Goal: Task Accomplishment & Management: Manage account settings

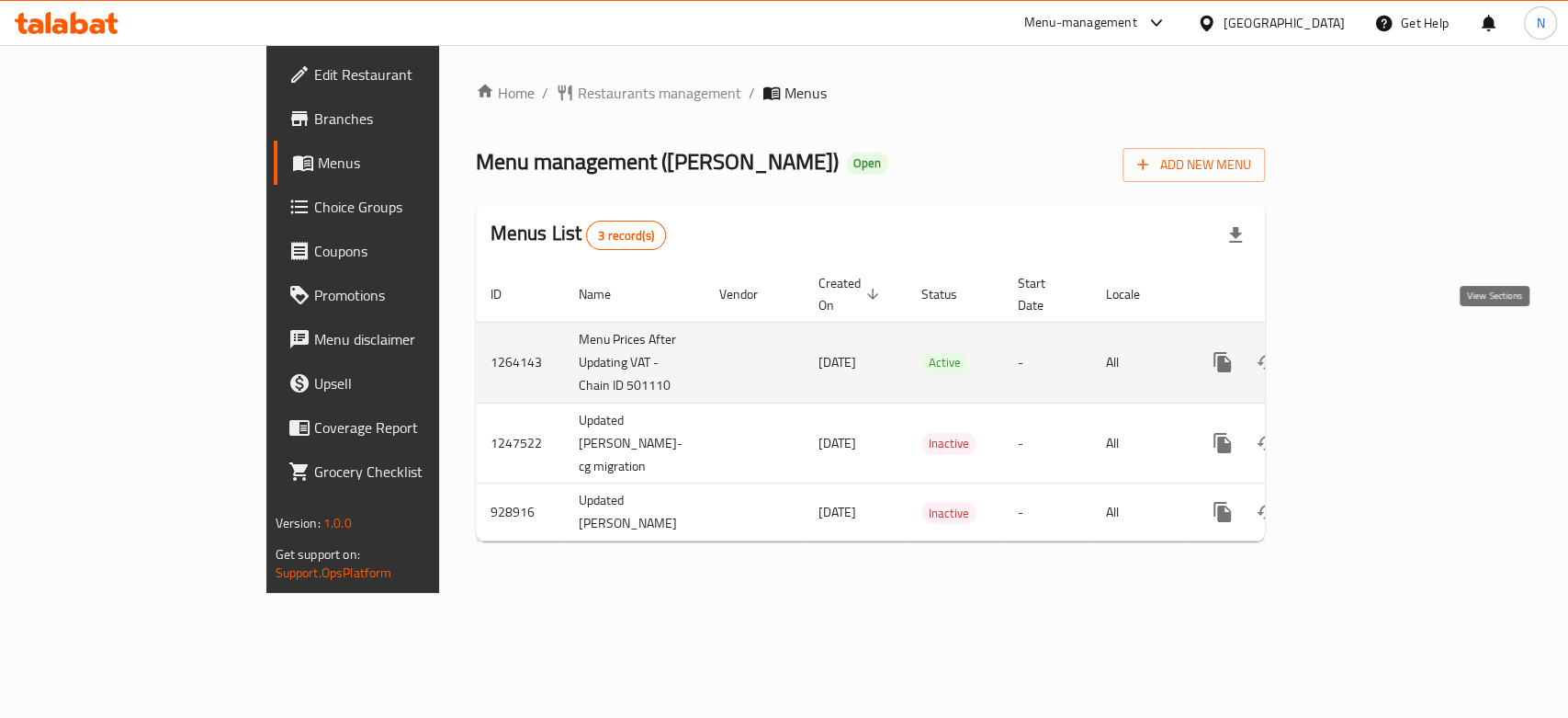
click at [1366, 351] on icon "enhanced table" at bounding box center [1355, 362] width 22 height 22
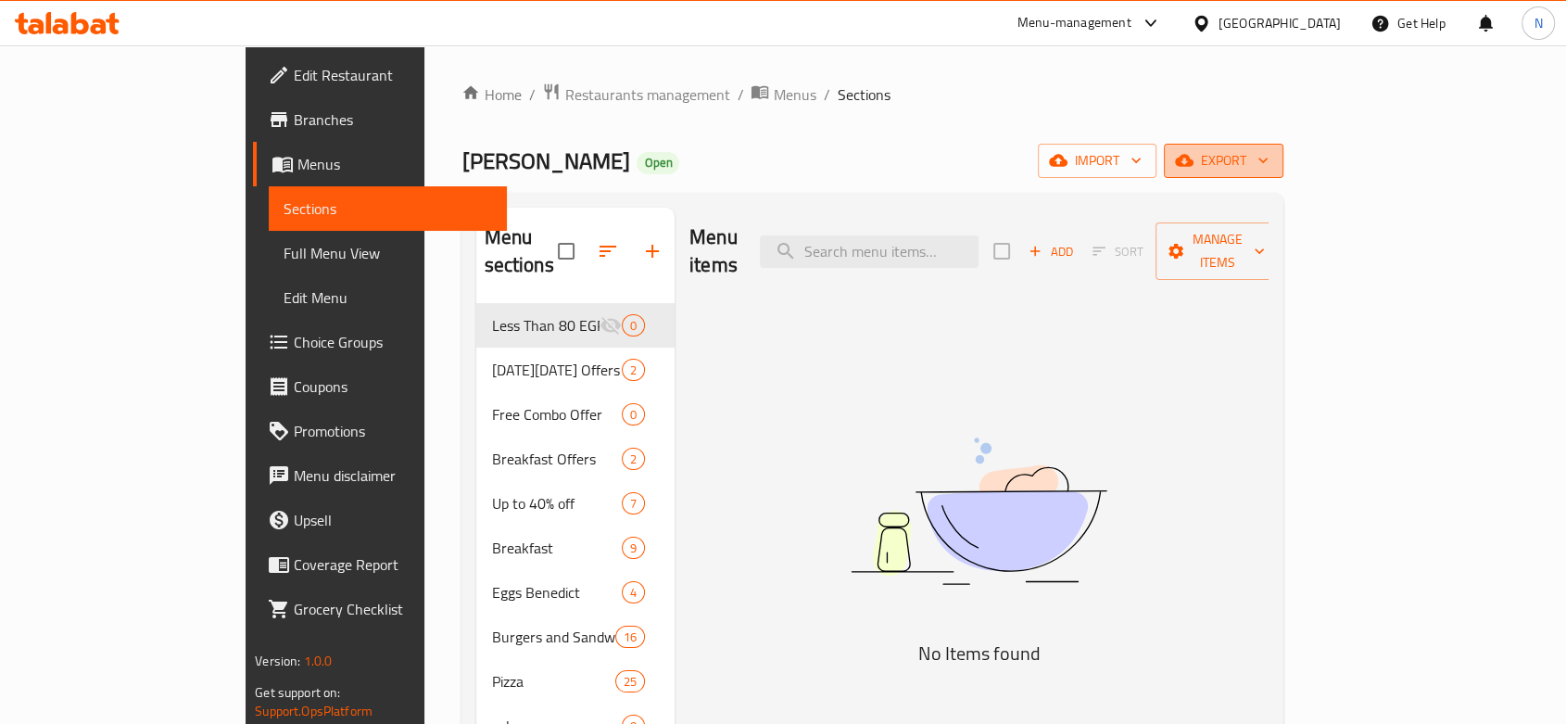
click at [1269, 156] on span "export" at bounding box center [1224, 160] width 90 height 23
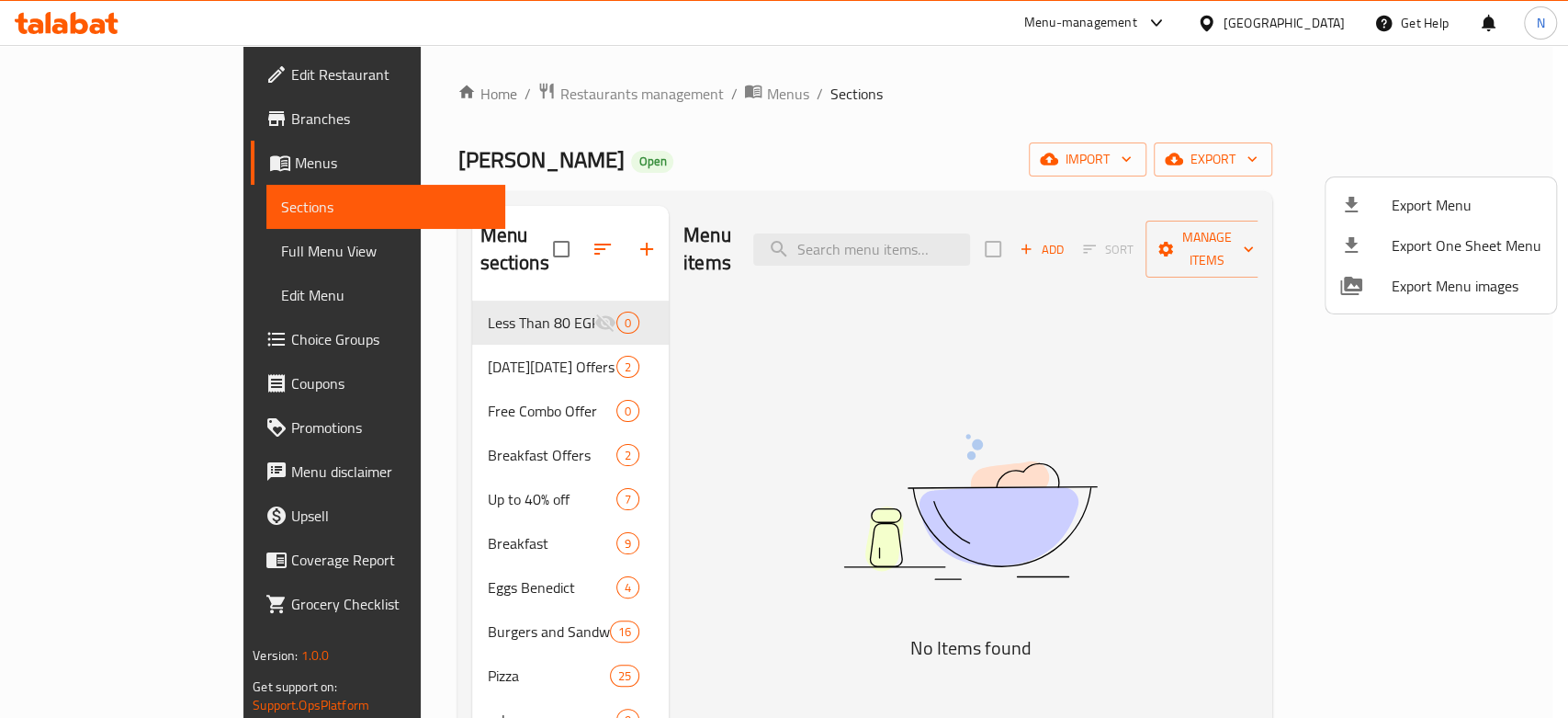
click at [1310, 94] on div at bounding box center [784, 359] width 1568 height 718
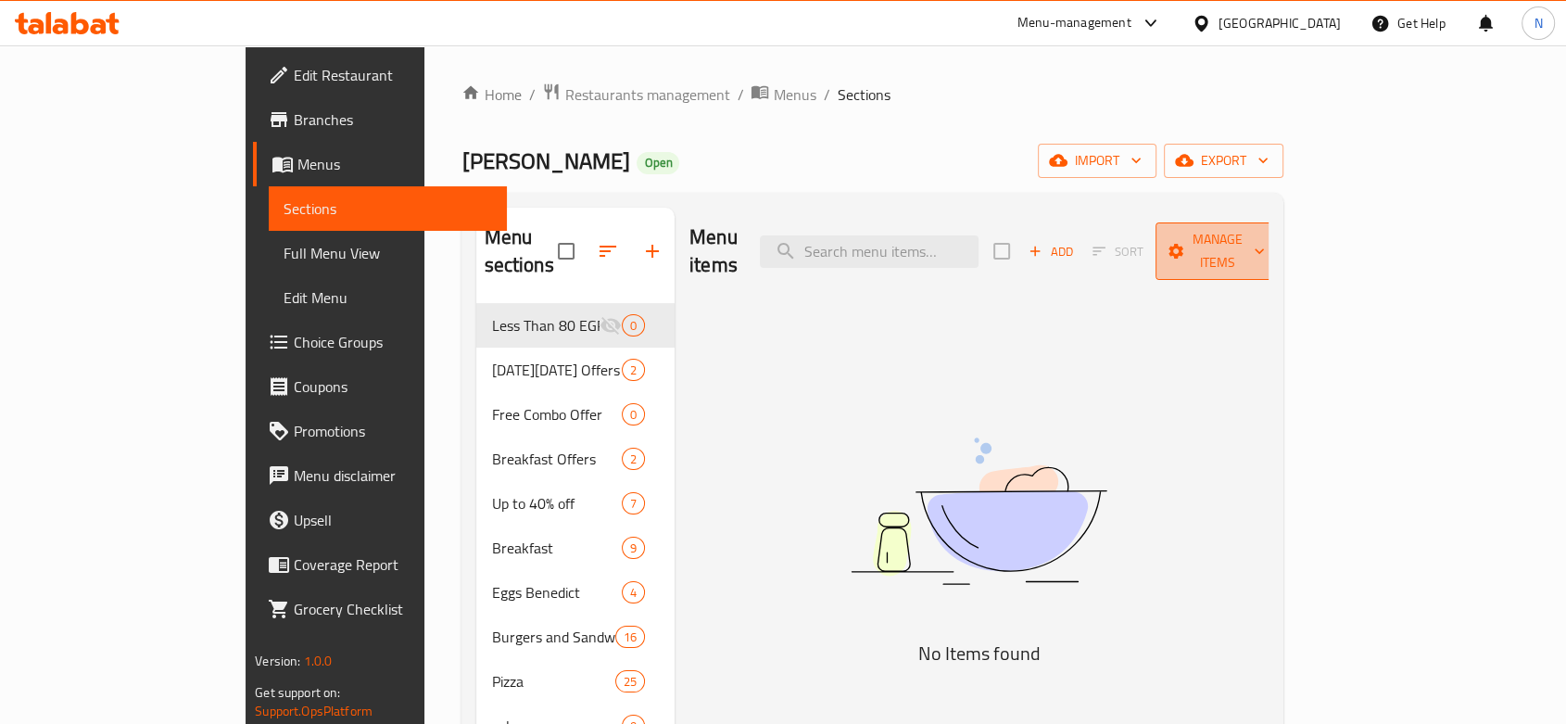
click at [1265, 237] on span "Manage items" at bounding box center [1217, 251] width 95 height 46
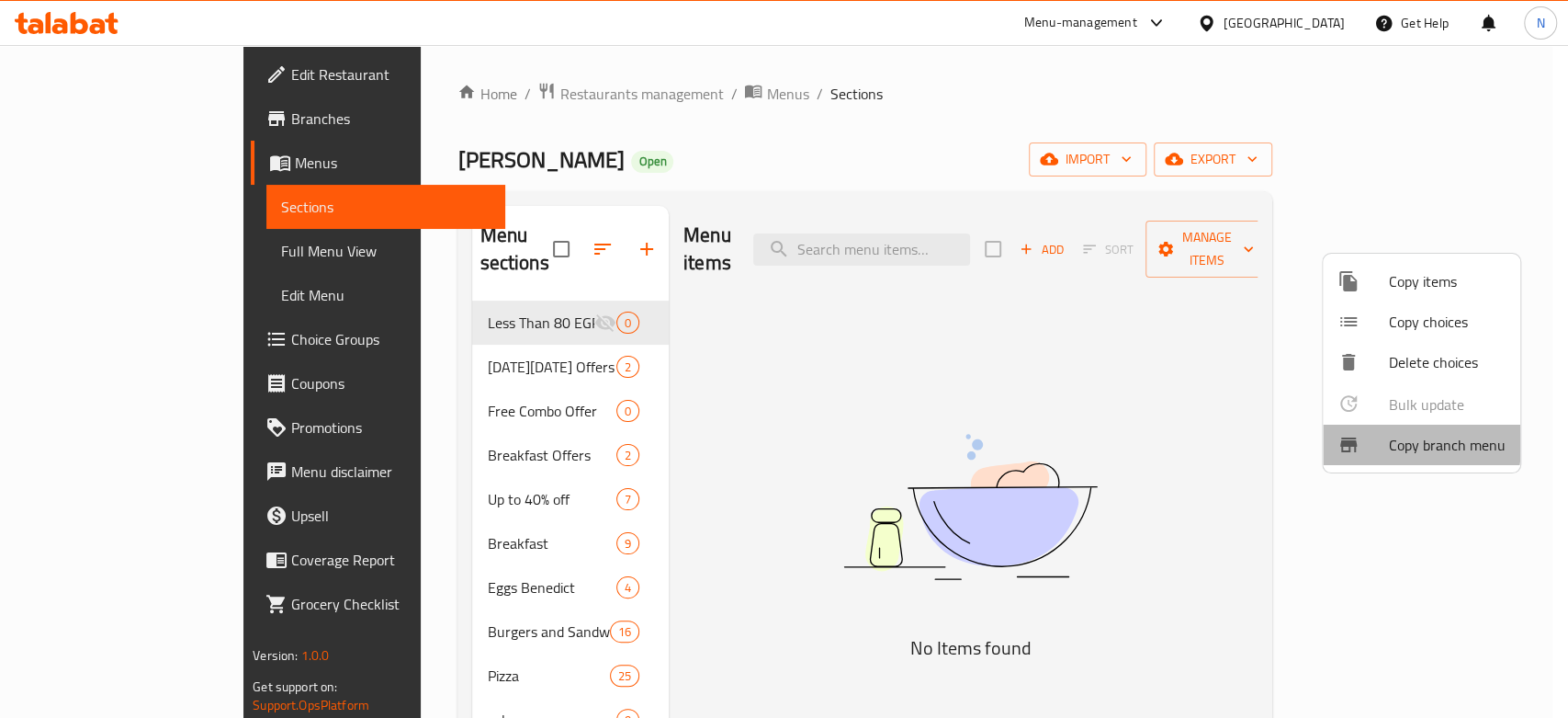
click at [1366, 442] on div at bounding box center [1363, 444] width 52 height 22
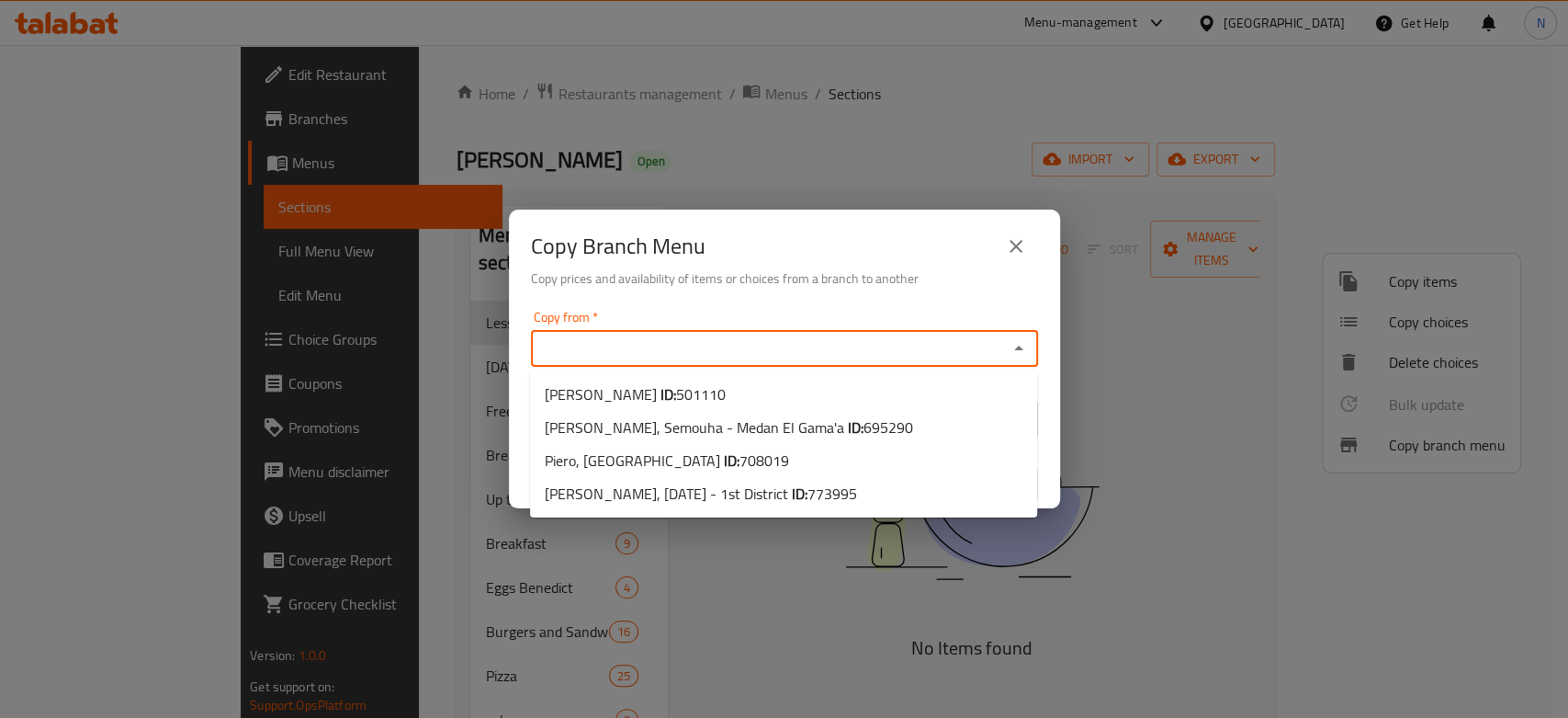
click at [817, 340] on input "Copy from   *" at bounding box center [769, 348] width 466 height 26
click at [863, 431] on span "695290" at bounding box center [888, 427] width 50 height 28
type input "Piero, Semouha - Medan El Gama'a"
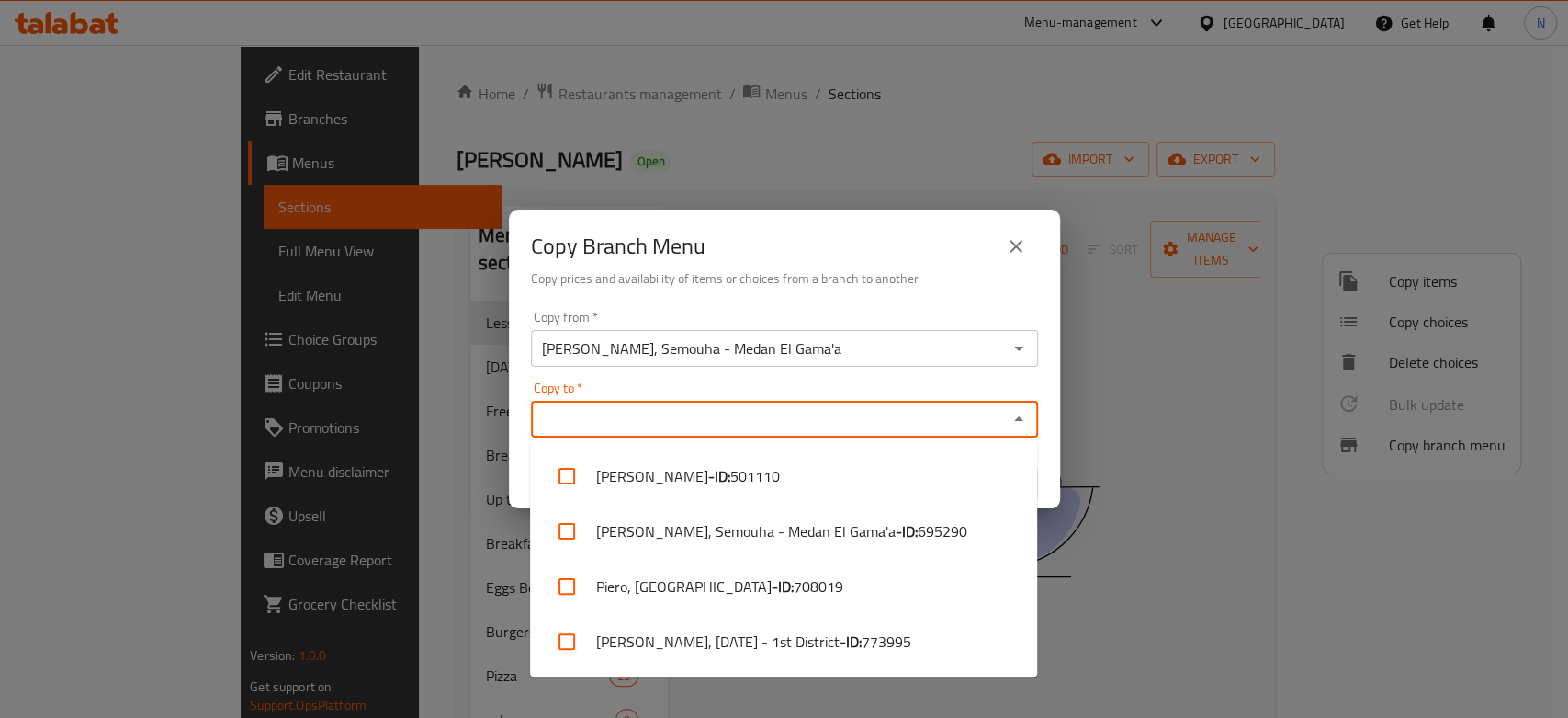
click at [758, 427] on input "Copy to   *" at bounding box center [769, 419] width 466 height 26
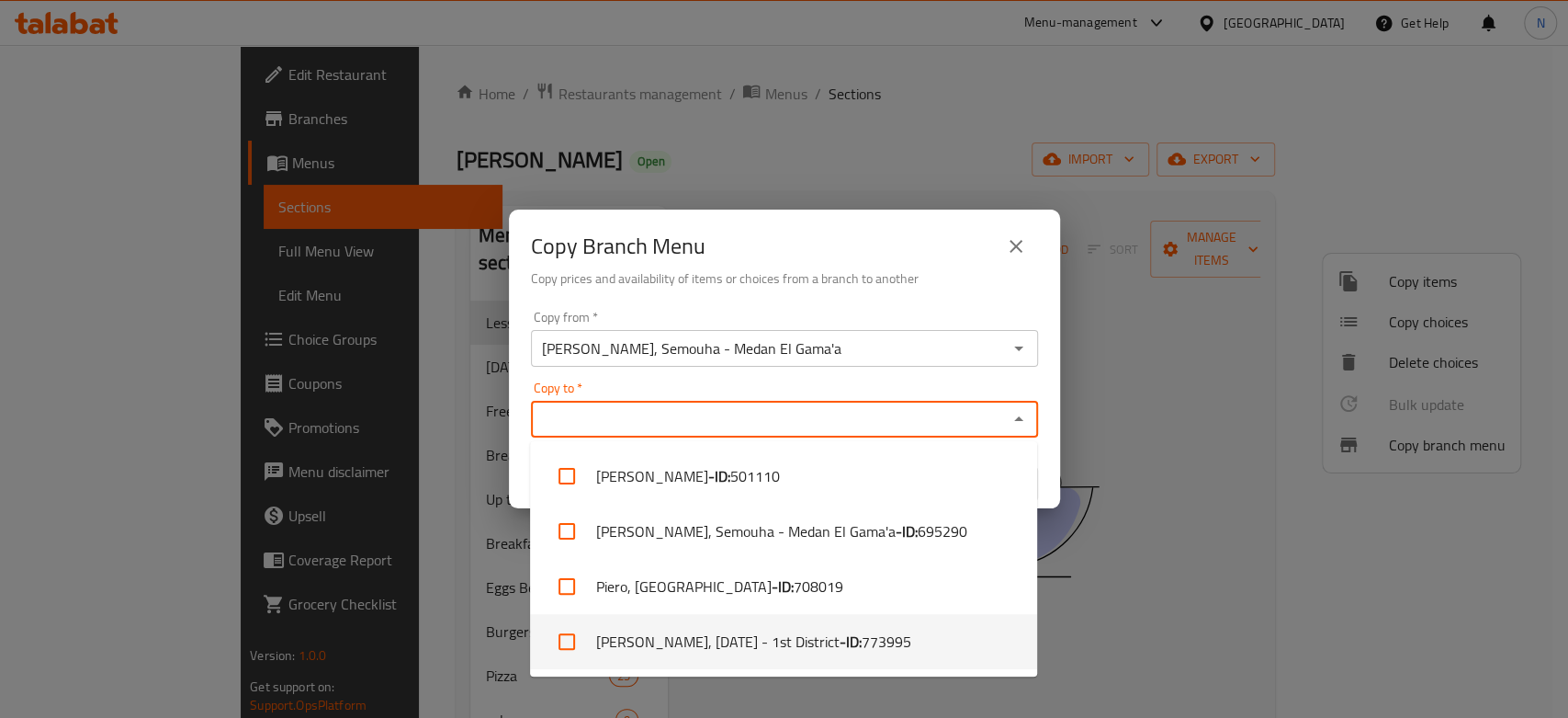
click at [766, 633] on li "Piero, 6th of October - 1st District - ID: 773995" at bounding box center [784, 642] width 507 height 56
checkbox input "true"
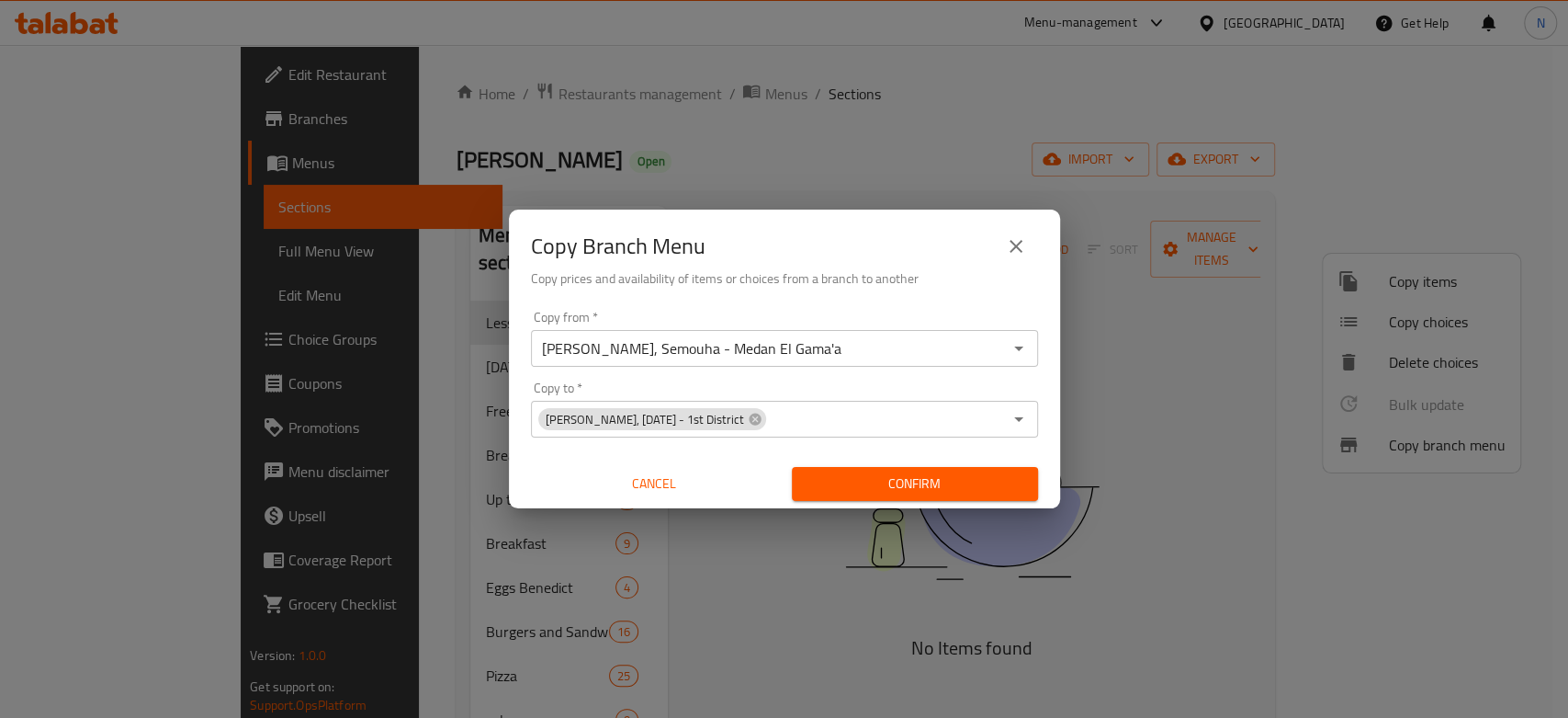
click at [890, 283] on h6 "Copy prices and availability of items or choices from a branch to another" at bounding box center [785, 279] width 507 height 20
click at [874, 483] on span "Confirm" at bounding box center [915, 483] width 217 height 23
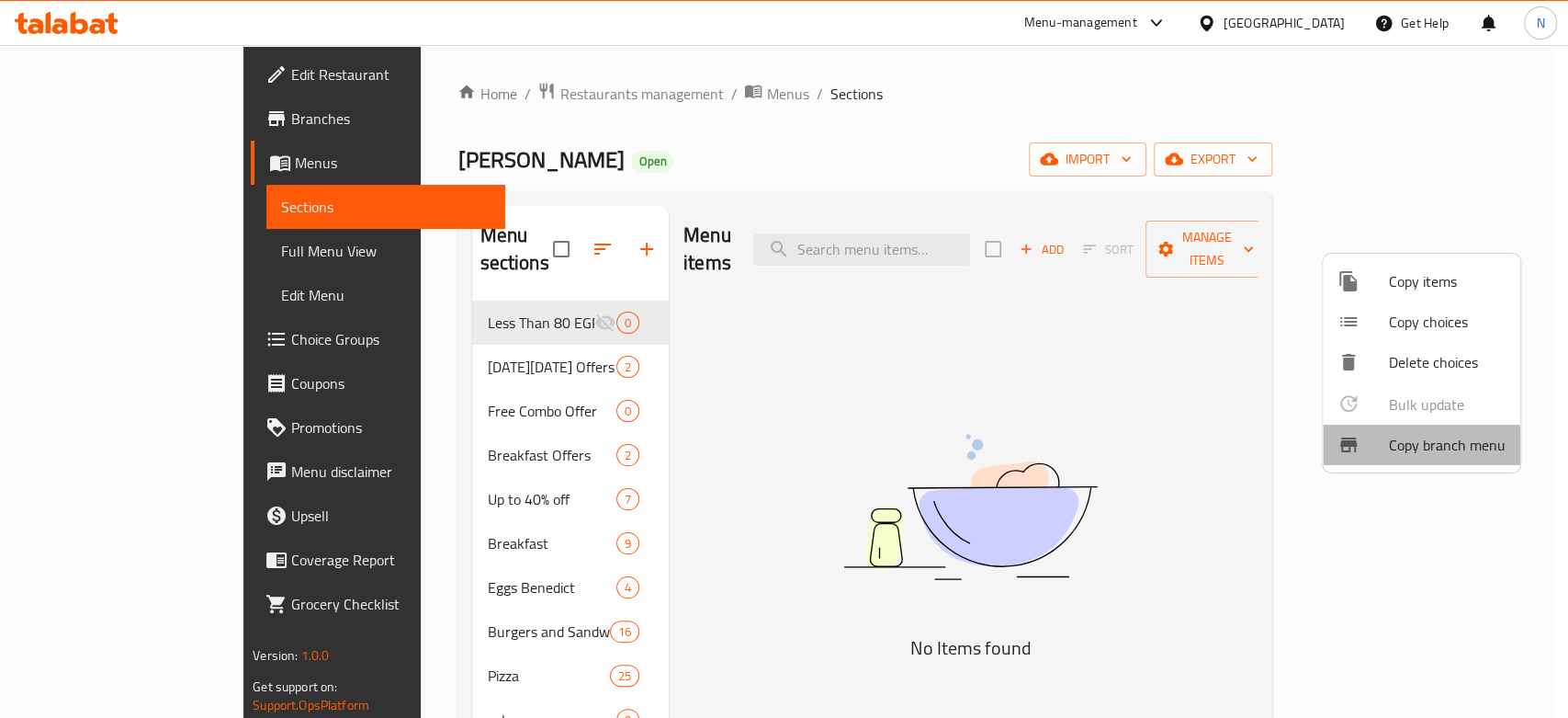
click at [1415, 452] on span "Copy branch menu" at bounding box center [1447, 444] width 117 height 22
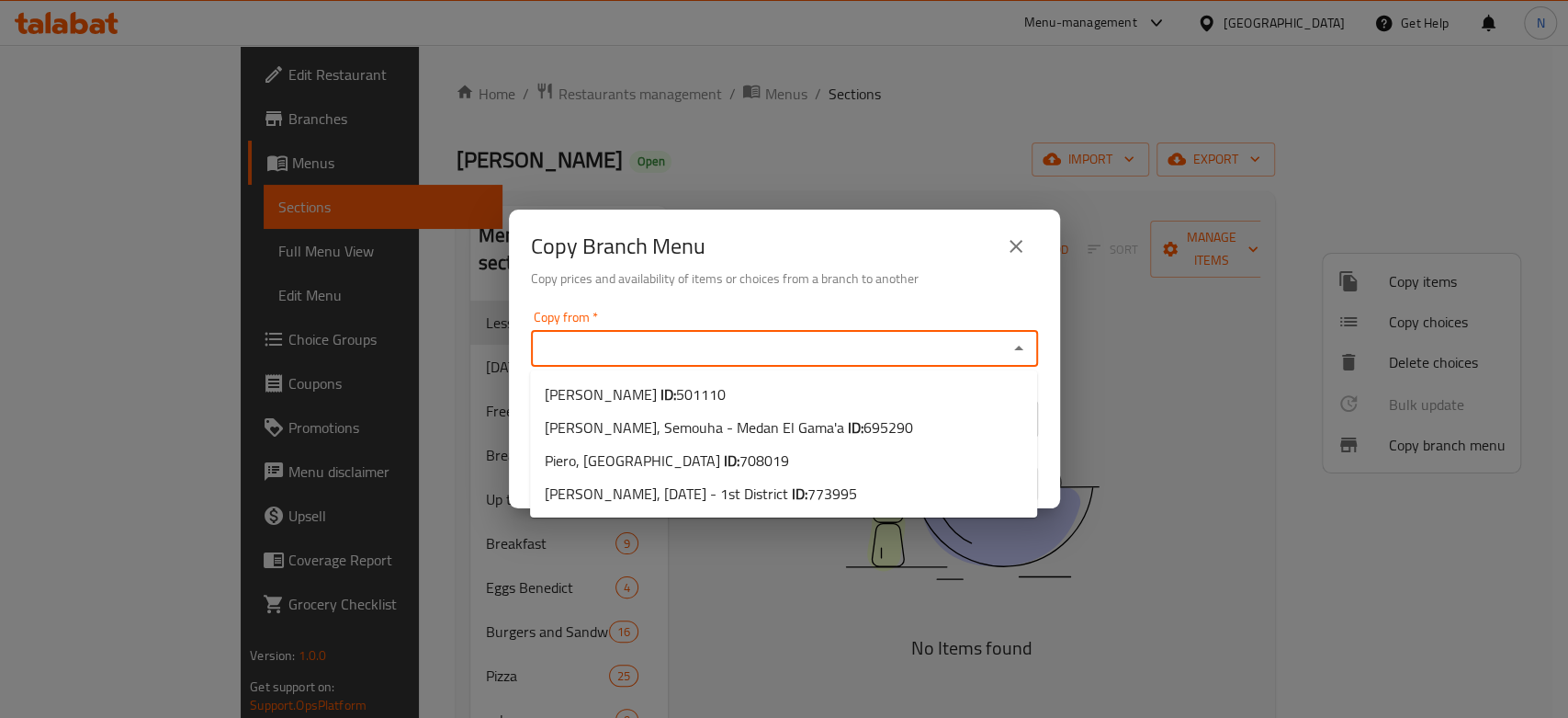
click at [862, 350] on input "Copy from   *" at bounding box center [769, 348] width 466 height 26
click at [741, 432] on span "Piero, Semouha - Medan El Gama'a ID: 695290" at bounding box center [729, 427] width 369 height 22
type input "Piero, Semouha - Medan El Gama'a"
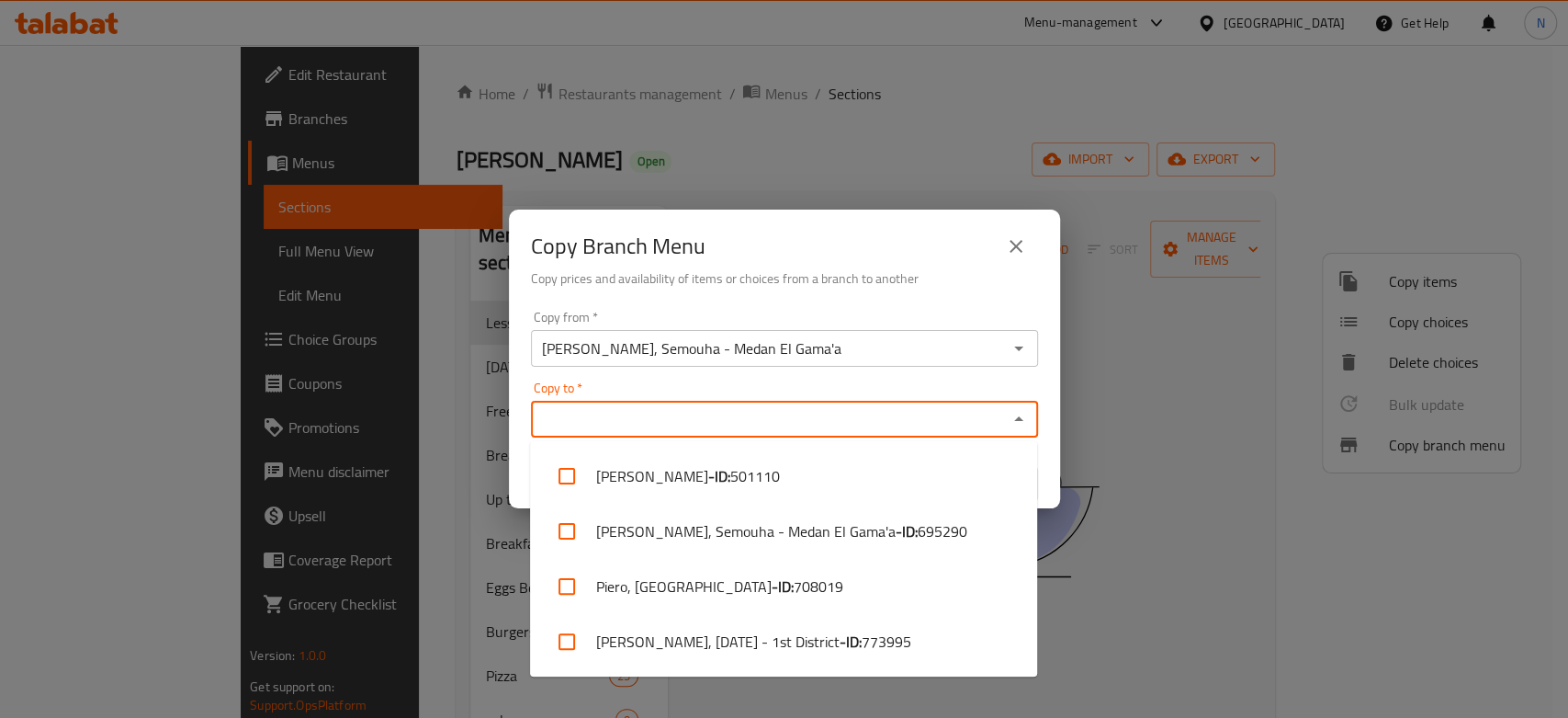
click at [692, 428] on input "Copy to   *" at bounding box center [769, 419] width 466 height 26
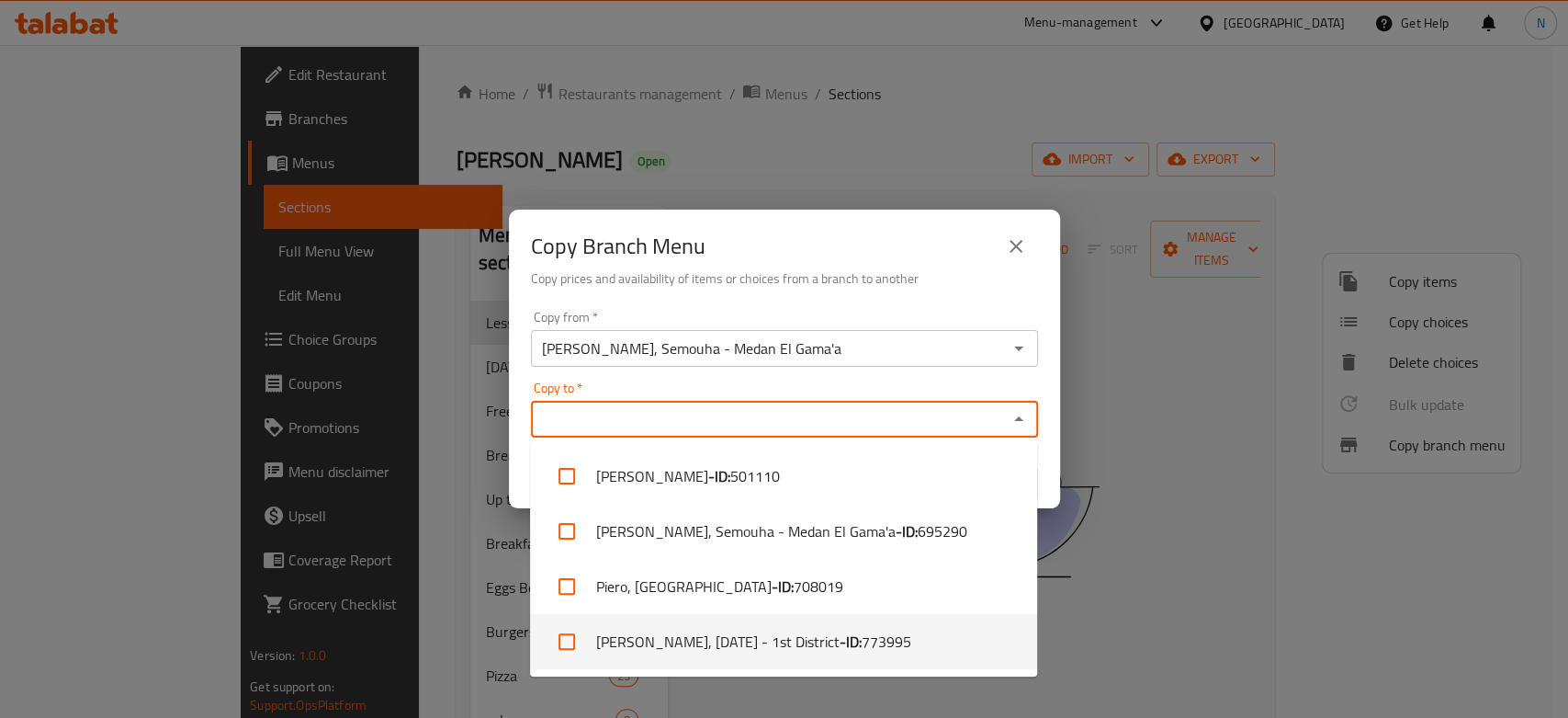
click at [703, 656] on li "Piero, 6th of October - 1st District - ID: 773995" at bounding box center [784, 642] width 507 height 56
checkbox input "true"
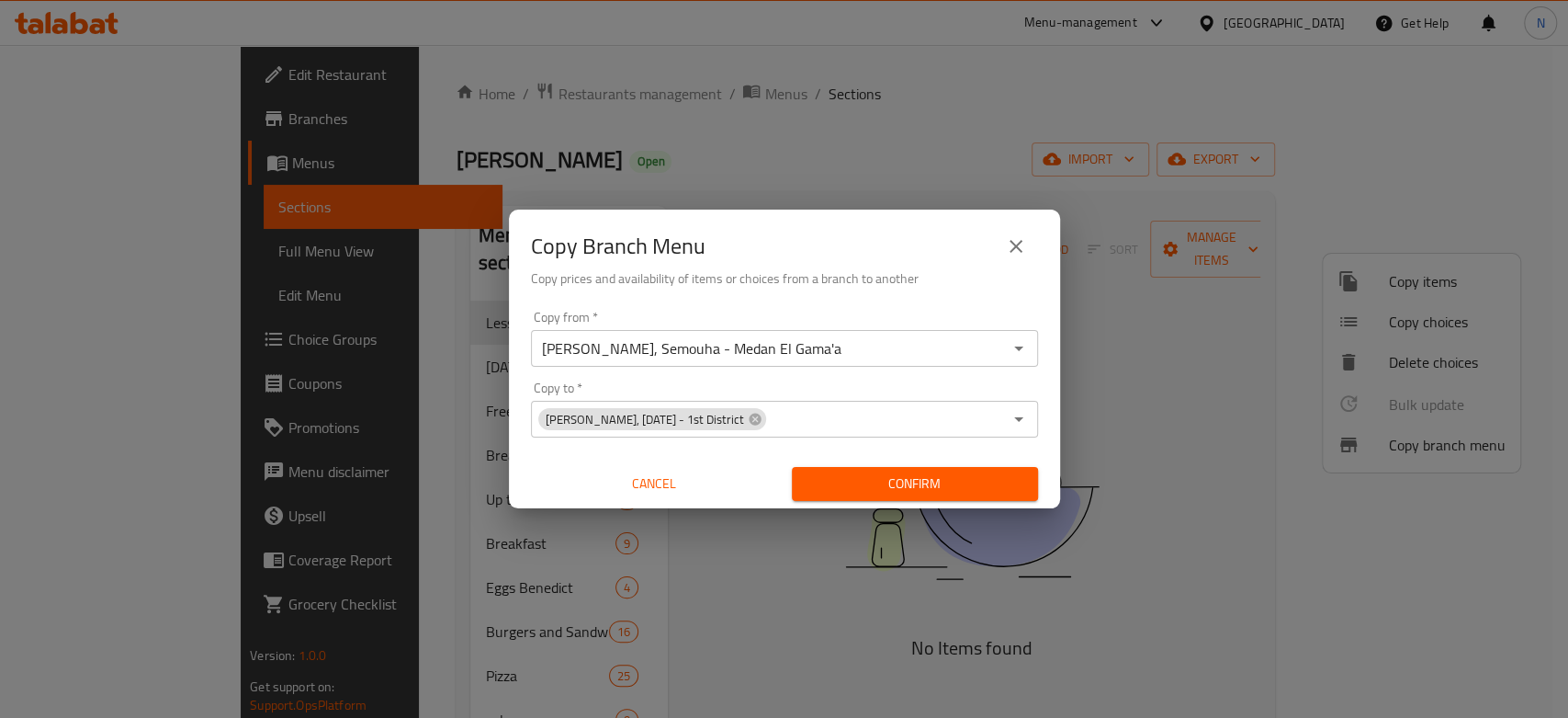
click at [850, 306] on div "Copy from   * Piero, Semouha - Medan El Gama'a Copy from * Copy to   * Piero, 6…" at bounding box center [784, 406] width 551 height 205
click at [855, 481] on span "Confirm" at bounding box center [915, 483] width 217 height 23
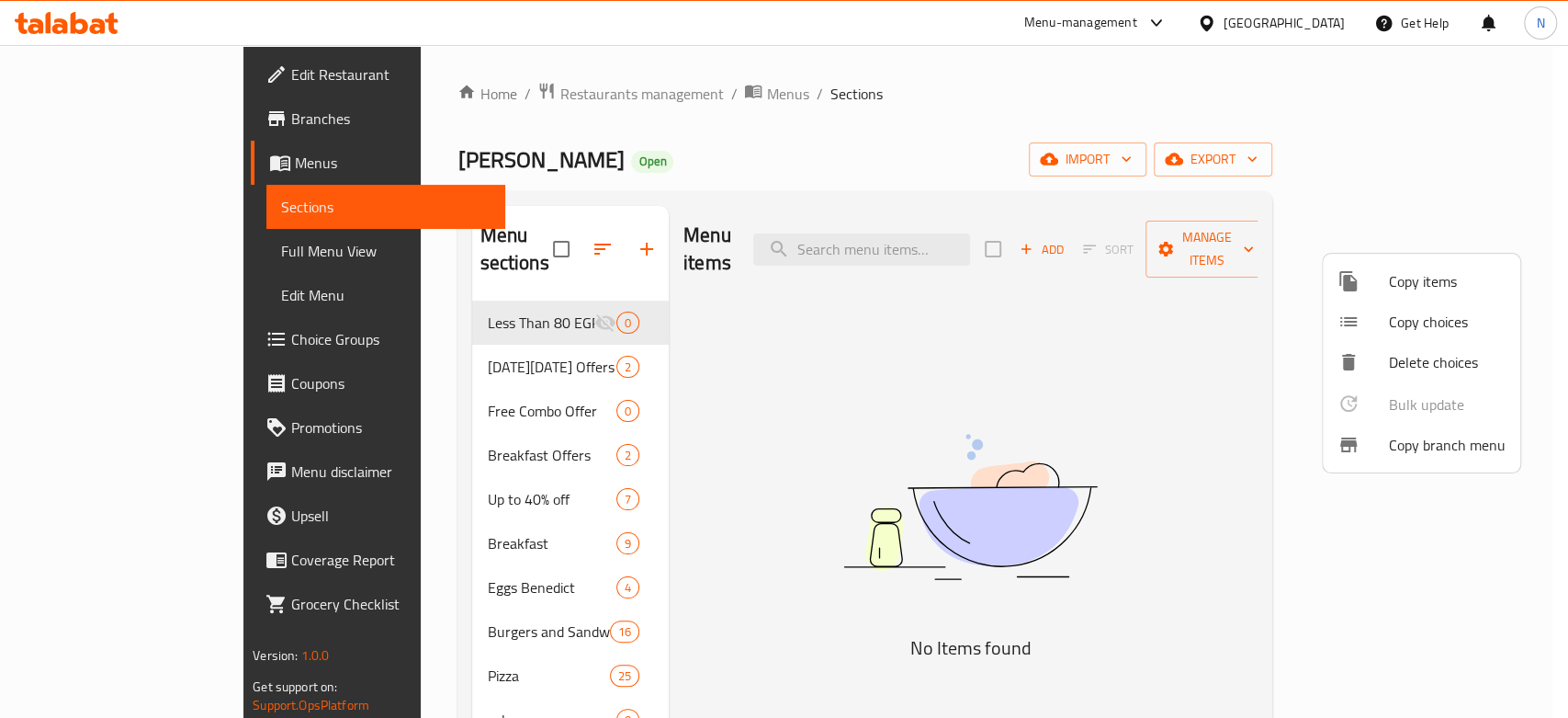
click at [1313, 26] on div at bounding box center [784, 359] width 1568 height 718
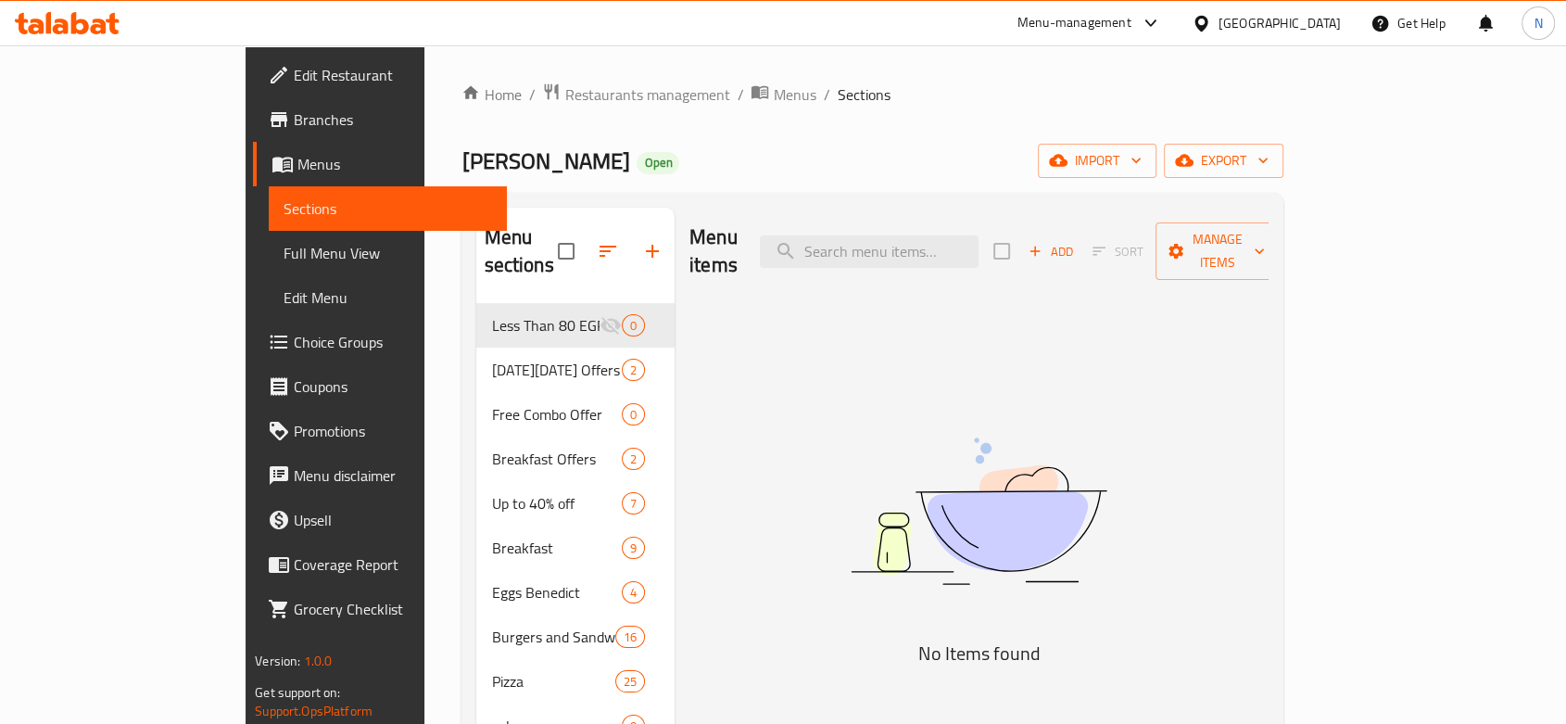
click at [1325, 26] on div "[GEOGRAPHIC_DATA]" at bounding box center [1280, 23] width 122 height 20
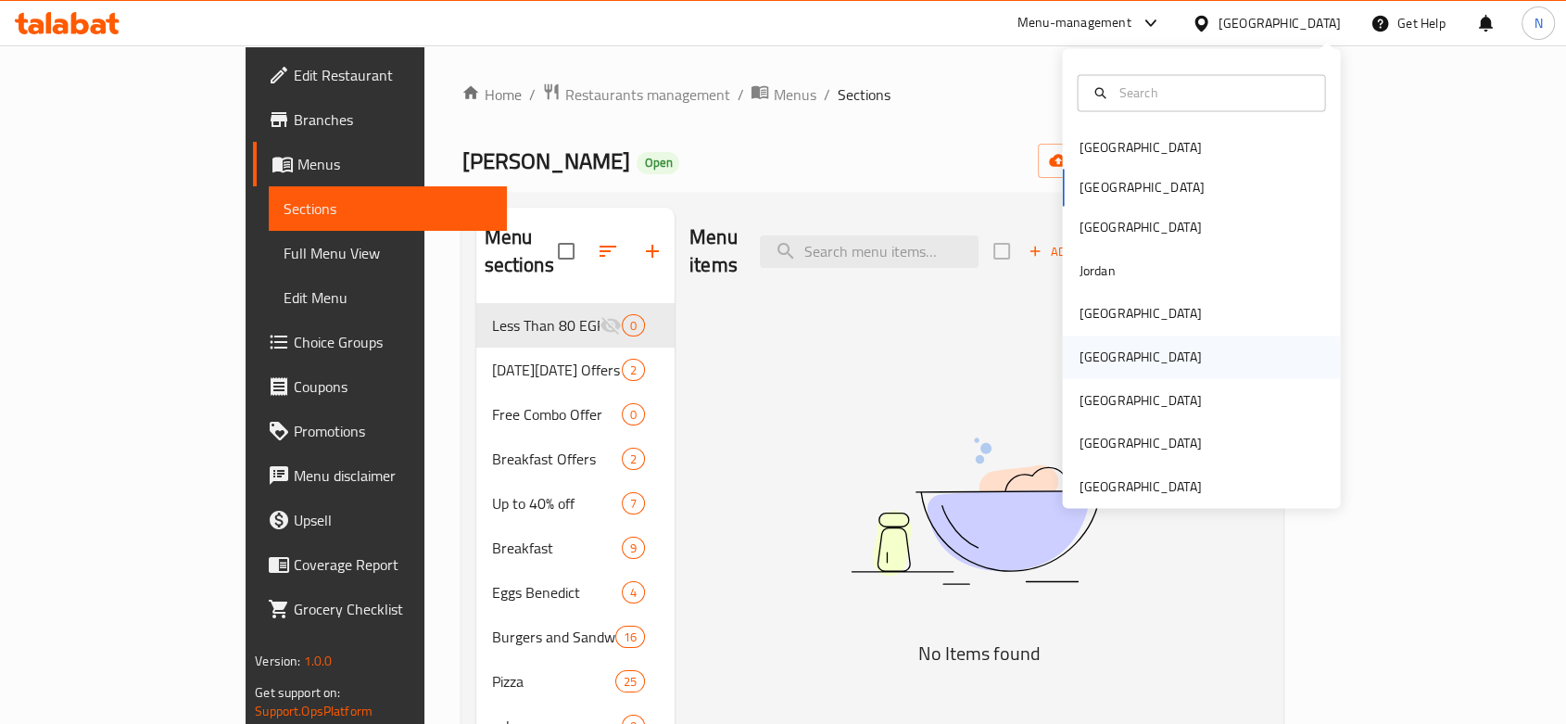
click at [1096, 358] on div "Oman" at bounding box center [1140, 357] width 122 height 20
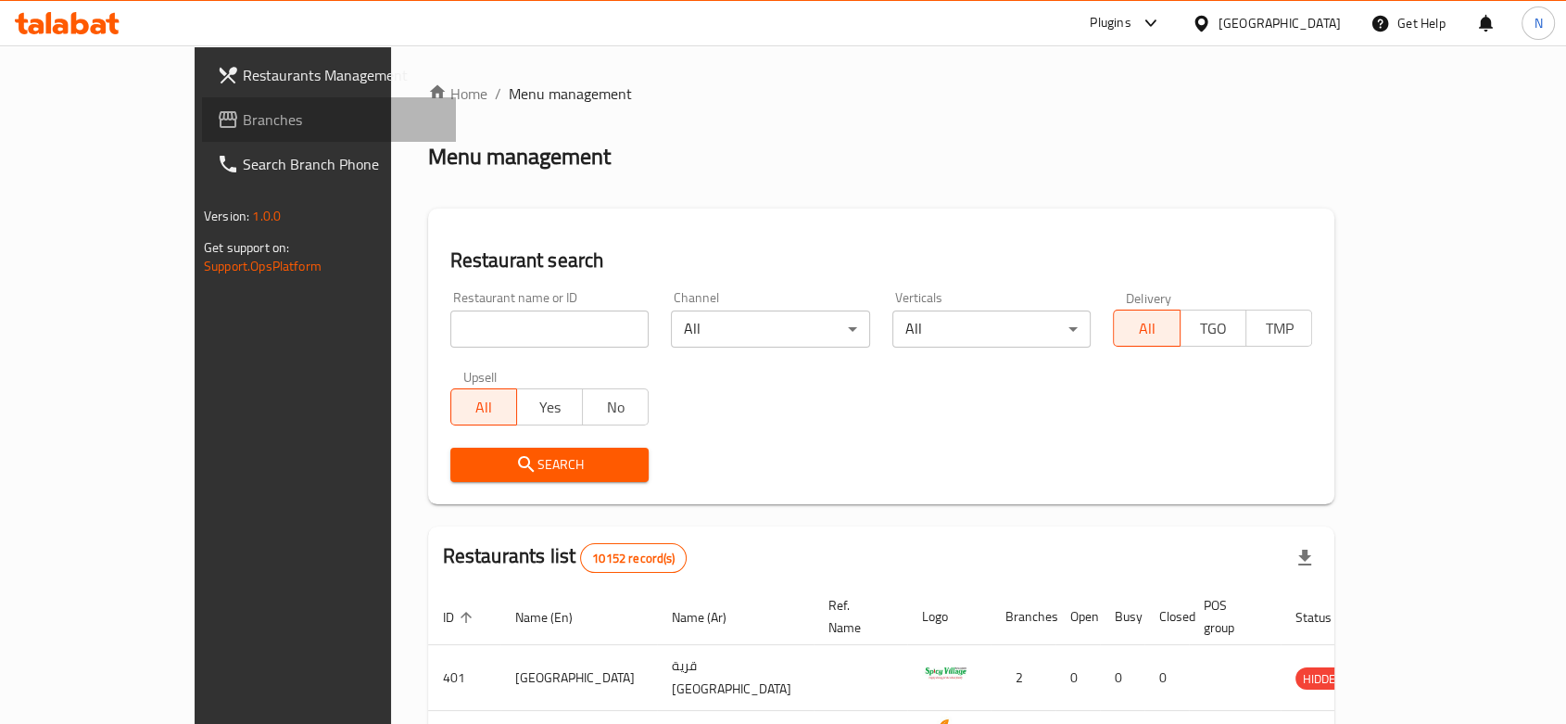
click at [243, 116] on span "Branches" at bounding box center [342, 119] width 198 height 22
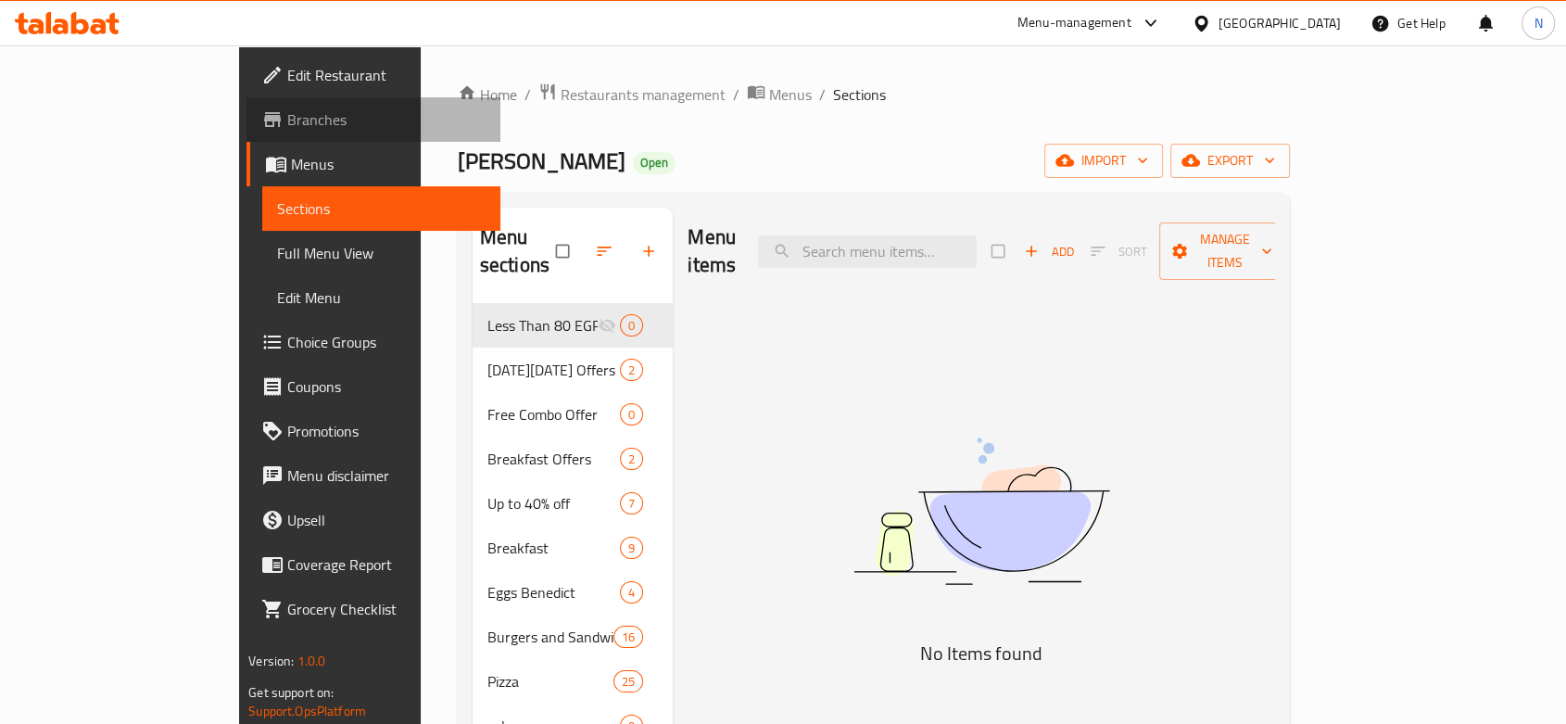
click at [287, 116] on span "Branches" at bounding box center [386, 119] width 198 height 22
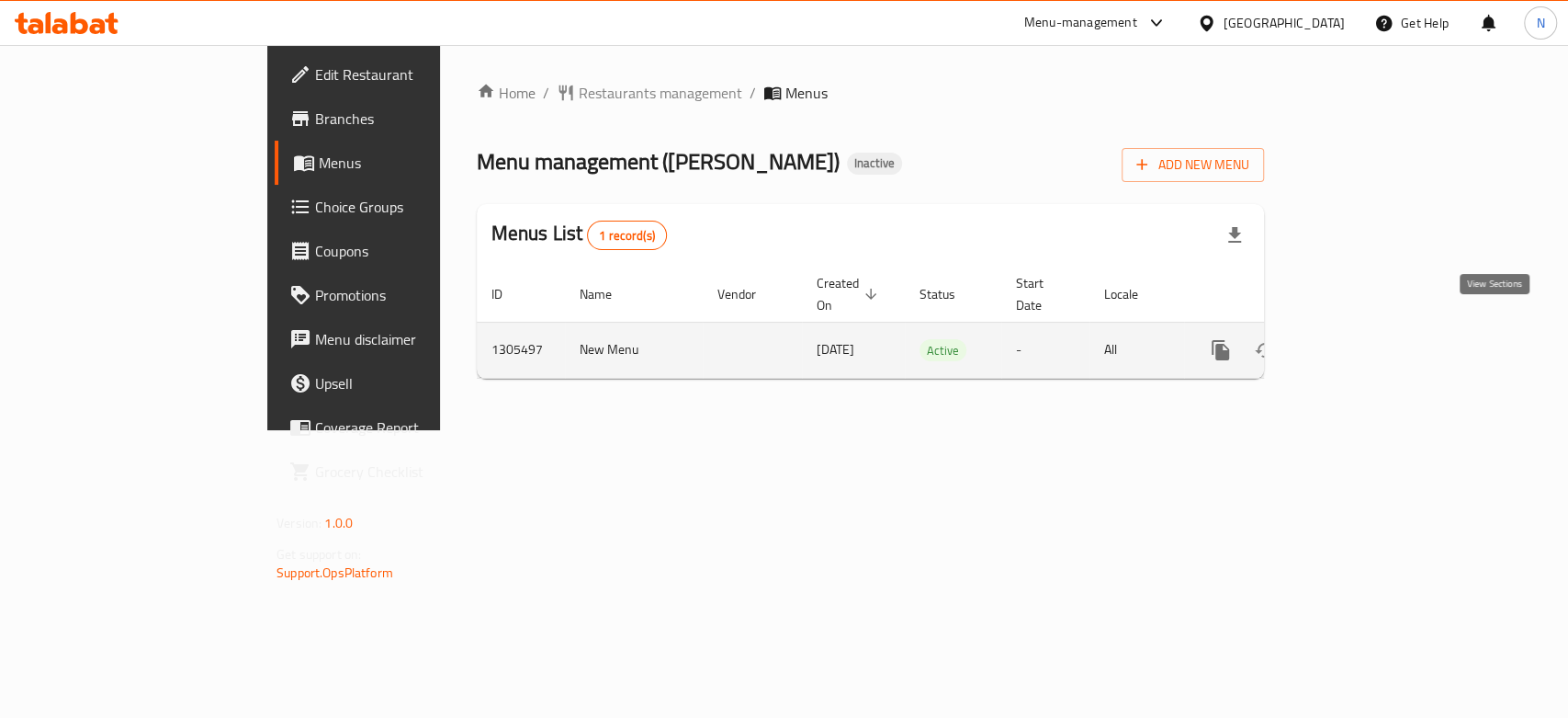
click at [1364, 339] on icon "enhanced table" at bounding box center [1353, 350] width 22 height 22
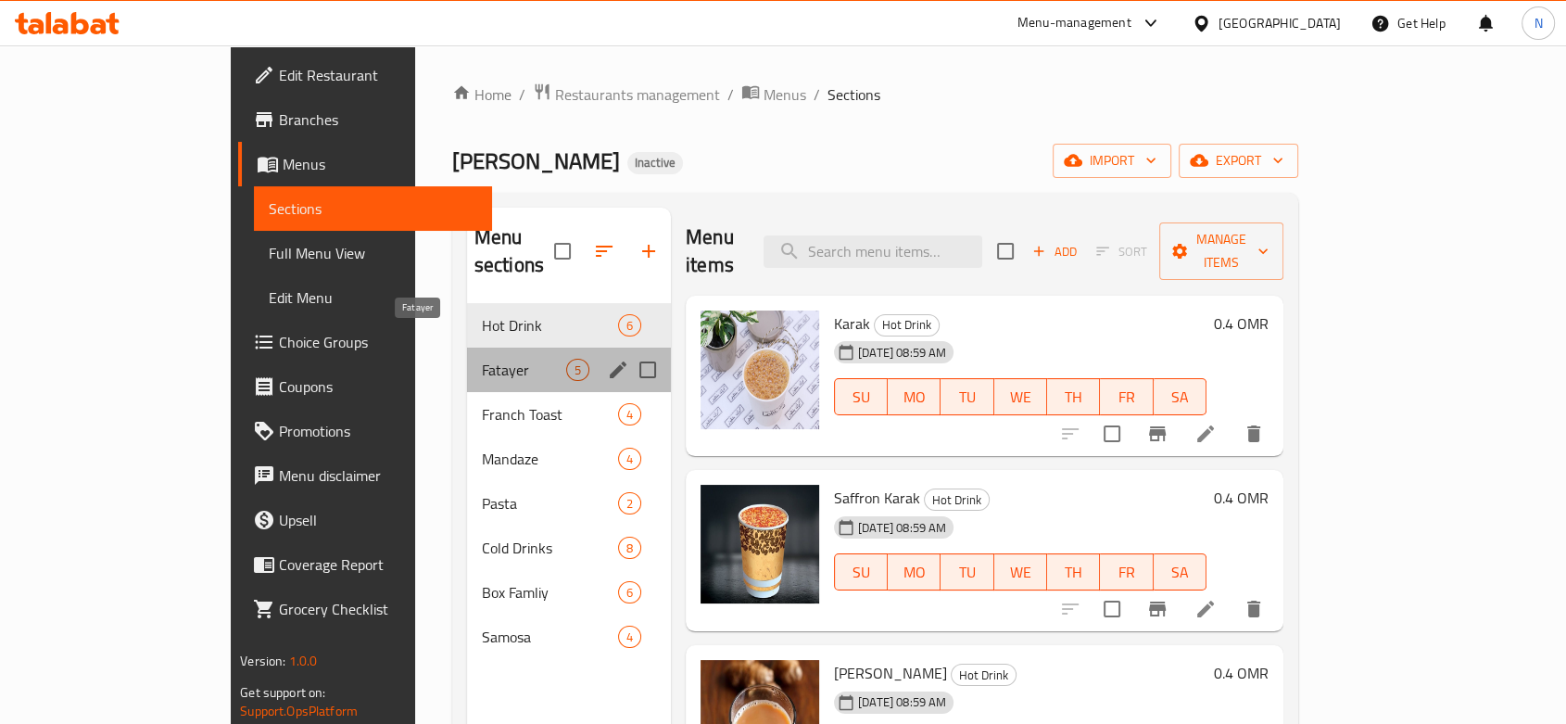
click at [482, 359] on span "Fatayer" at bounding box center [524, 370] width 84 height 22
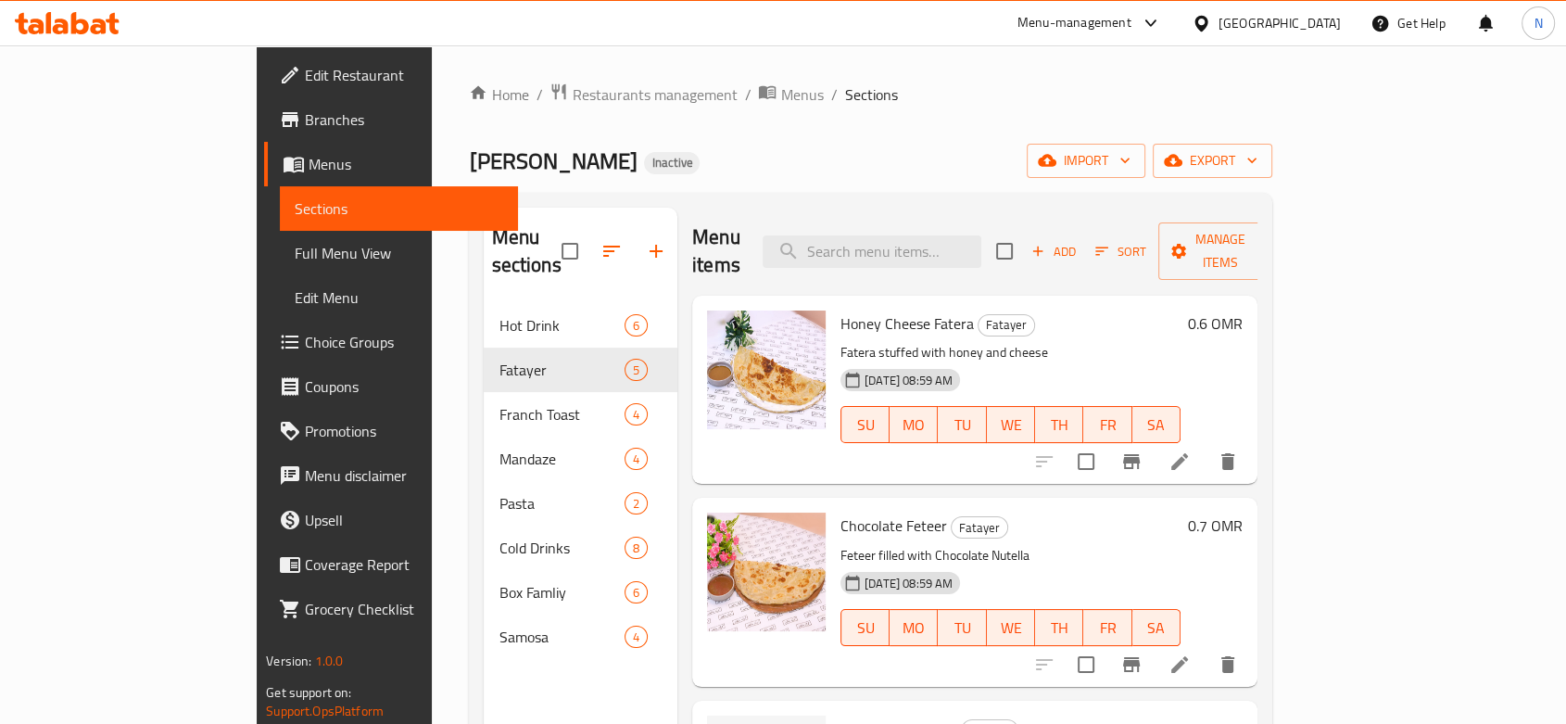
click at [1309, 592] on div "Home / Restaurants management / Menus / Sections Karak Bentleys Inactive import…" at bounding box center [870, 514] width 877 height 938
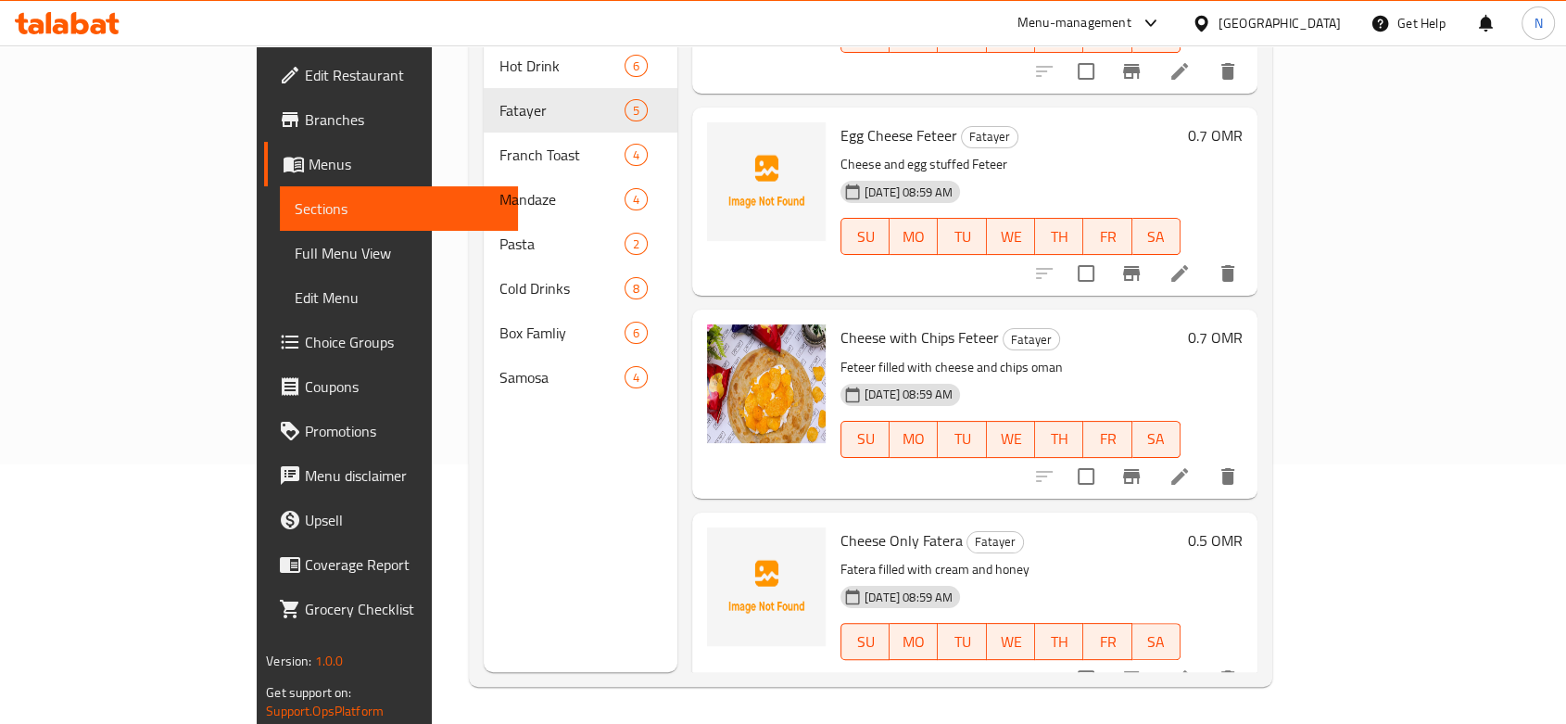
scroll to position [334, 0]
click at [1234, 670] on icon "delete" at bounding box center [1227, 678] width 13 height 17
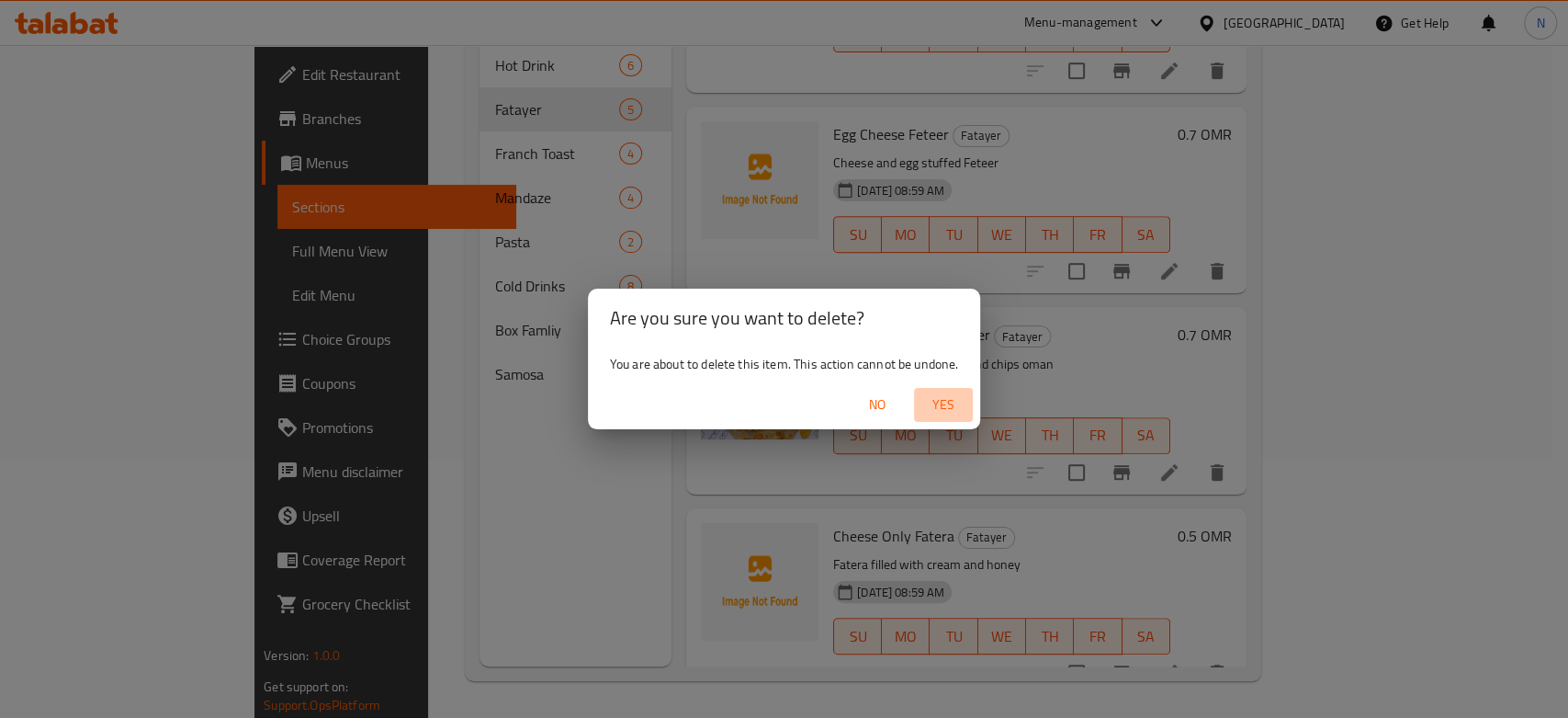
click at [939, 395] on span "Yes" at bounding box center [943, 405] width 44 height 23
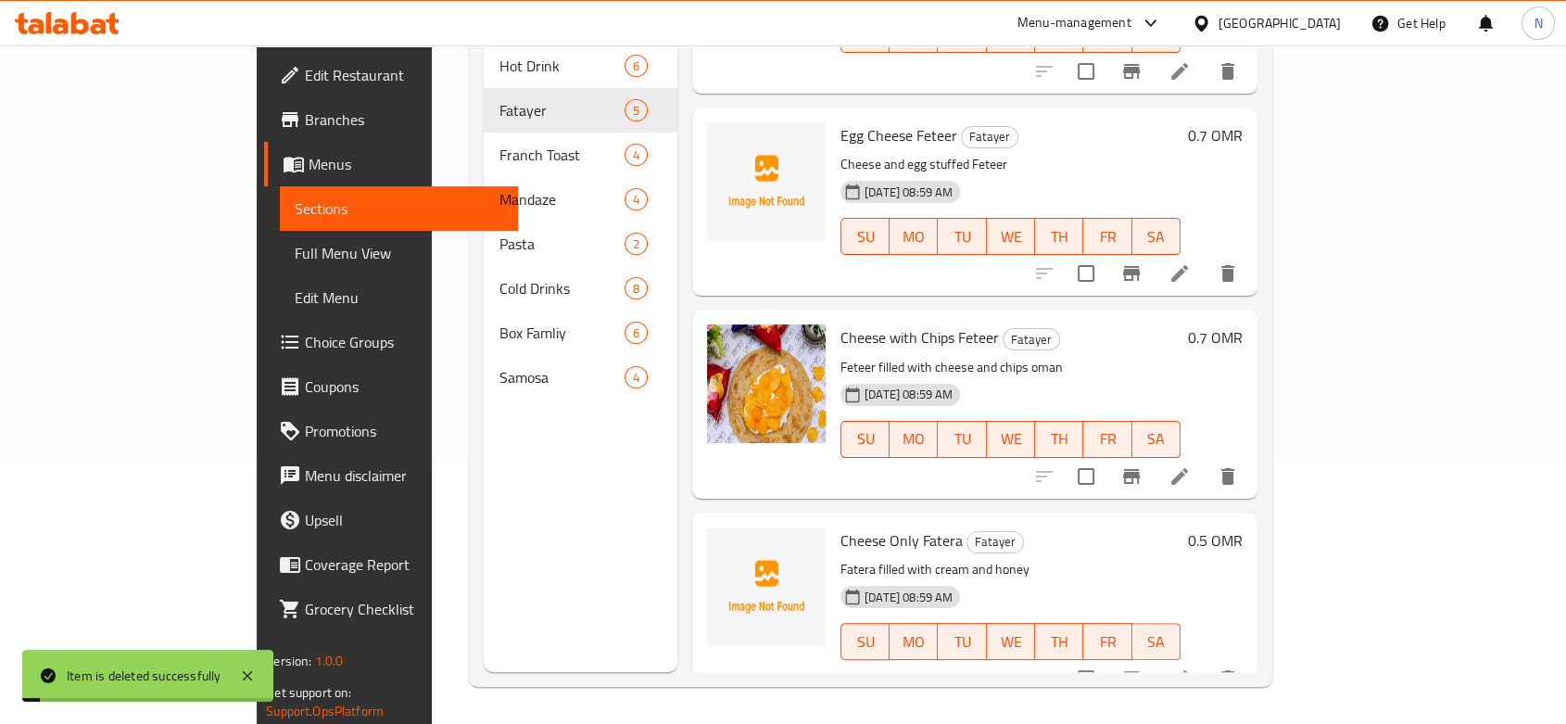
scroll to position [132, 0]
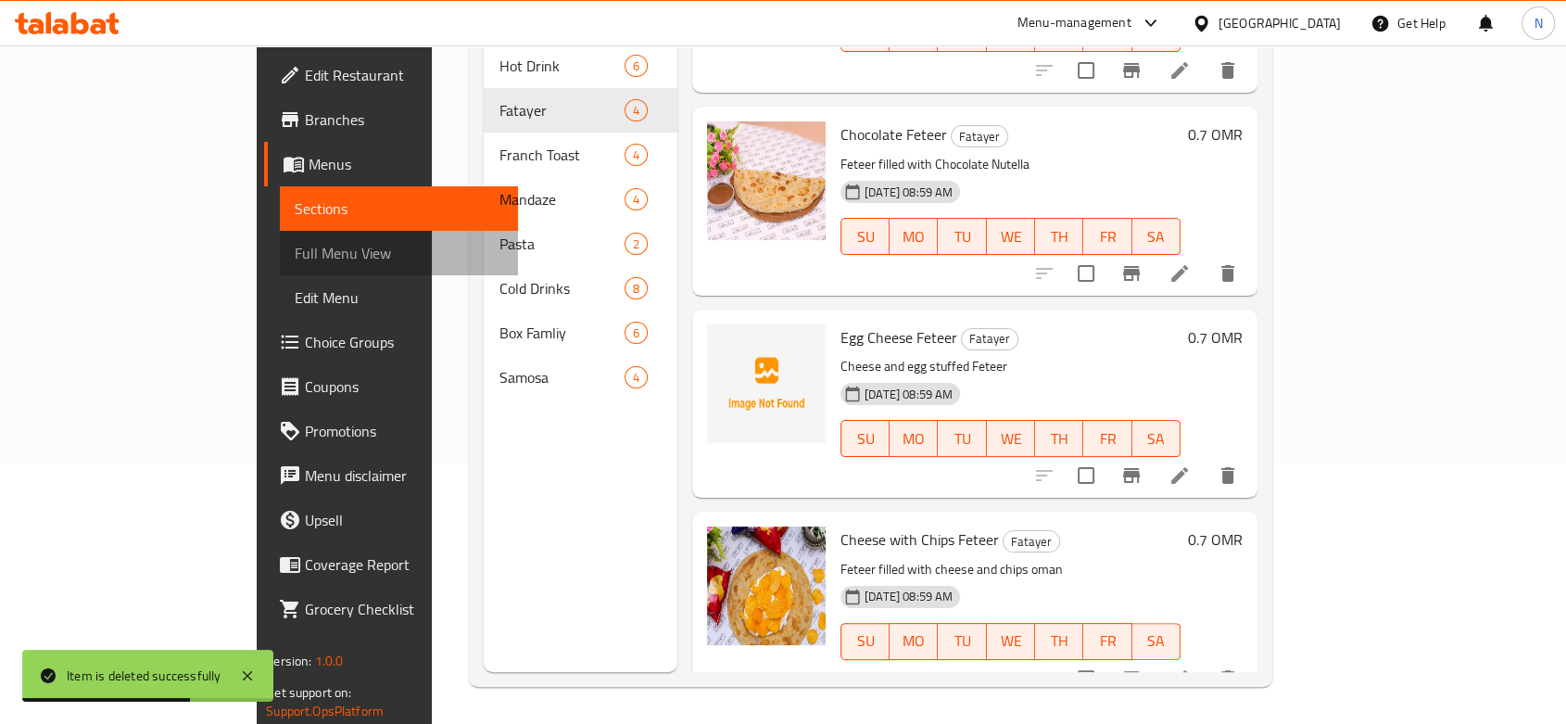
click at [295, 250] on span "Full Menu View" at bounding box center [399, 253] width 209 height 22
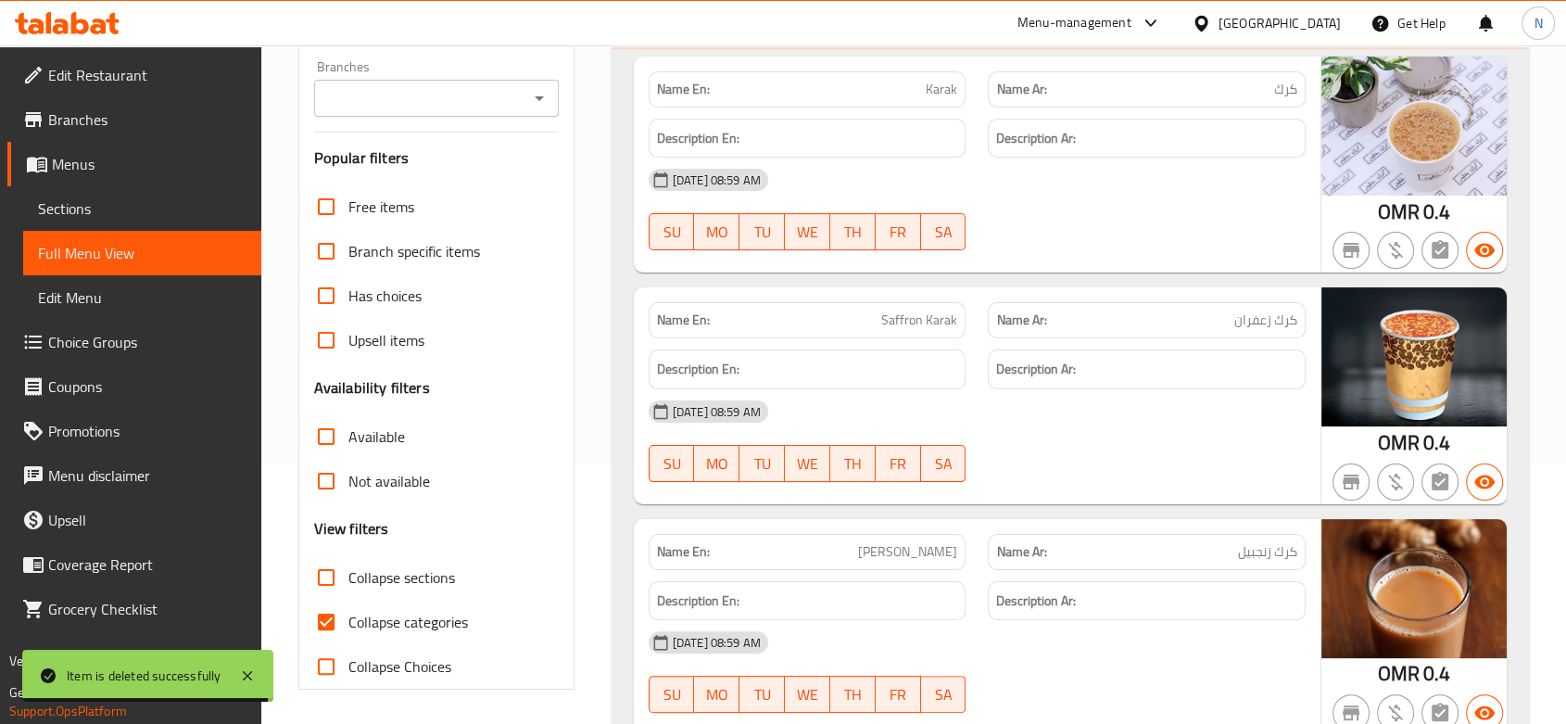
click at [350, 628] on span "Collapse categories" at bounding box center [408, 622] width 120 height 22
click at [348, 628] on input "Collapse categories" at bounding box center [326, 622] width 44 height 44
checkbox input "false"
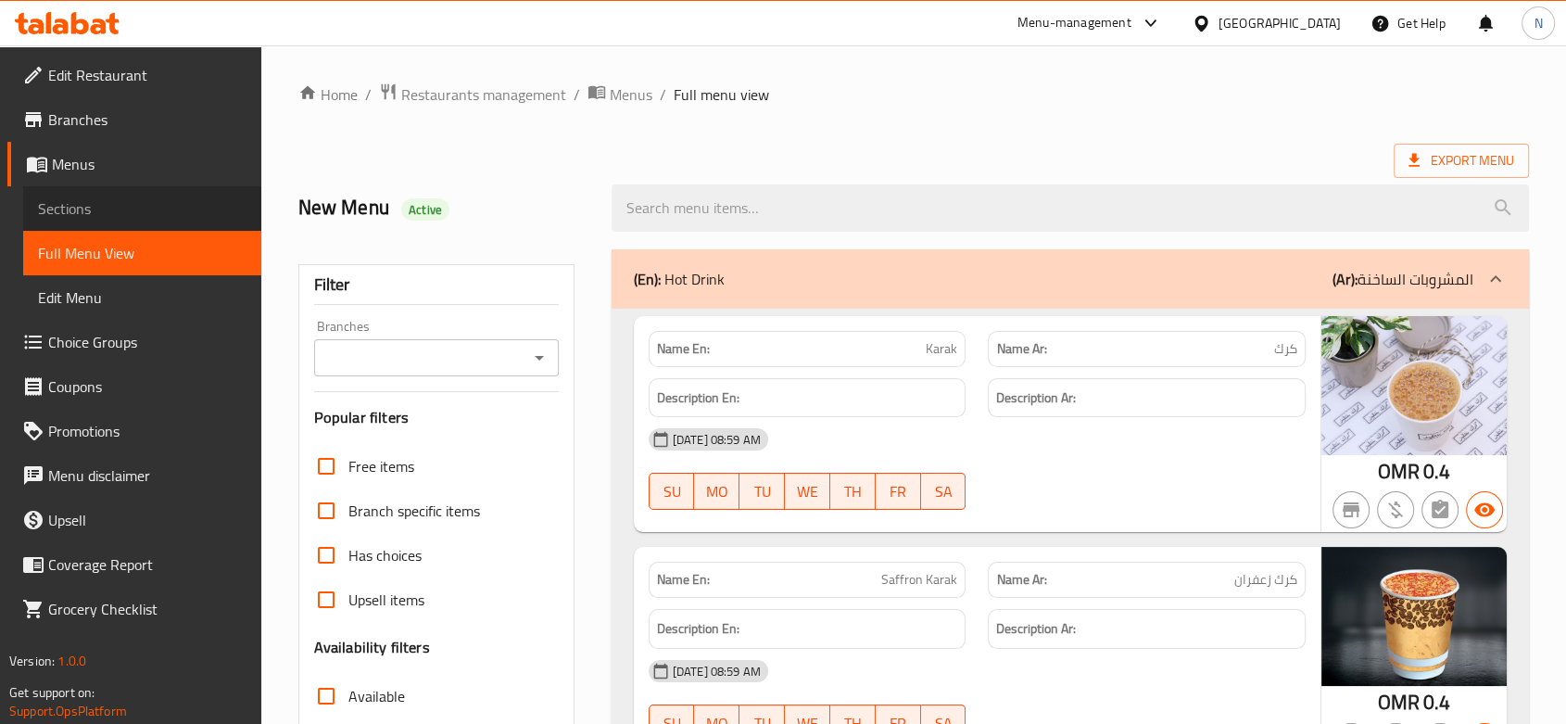
click at [54, 211] on span "Sections" at bounding box center [142, 208] width 209 height 22
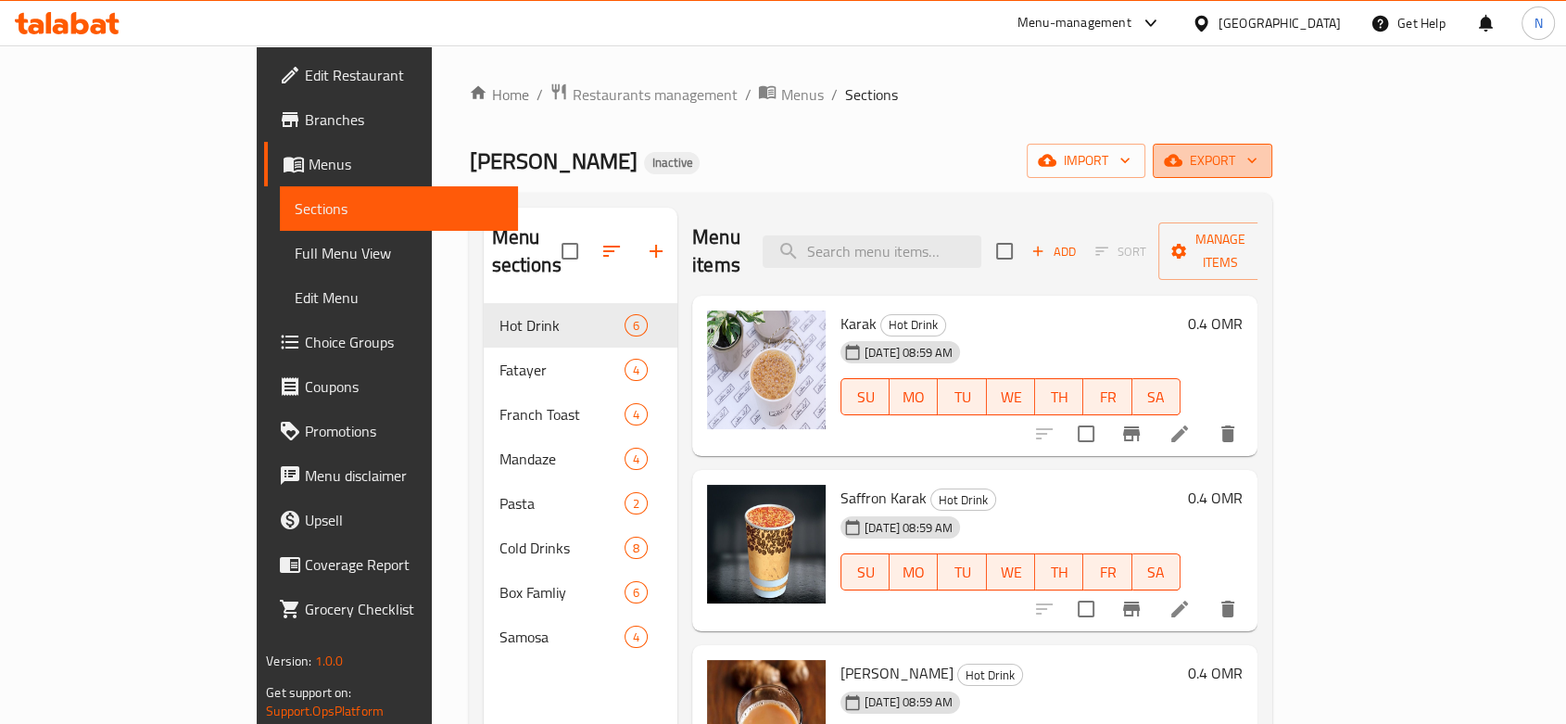
click at [1272, 174] on button "export" at bounding box center [1213, 161] width 120 height 34
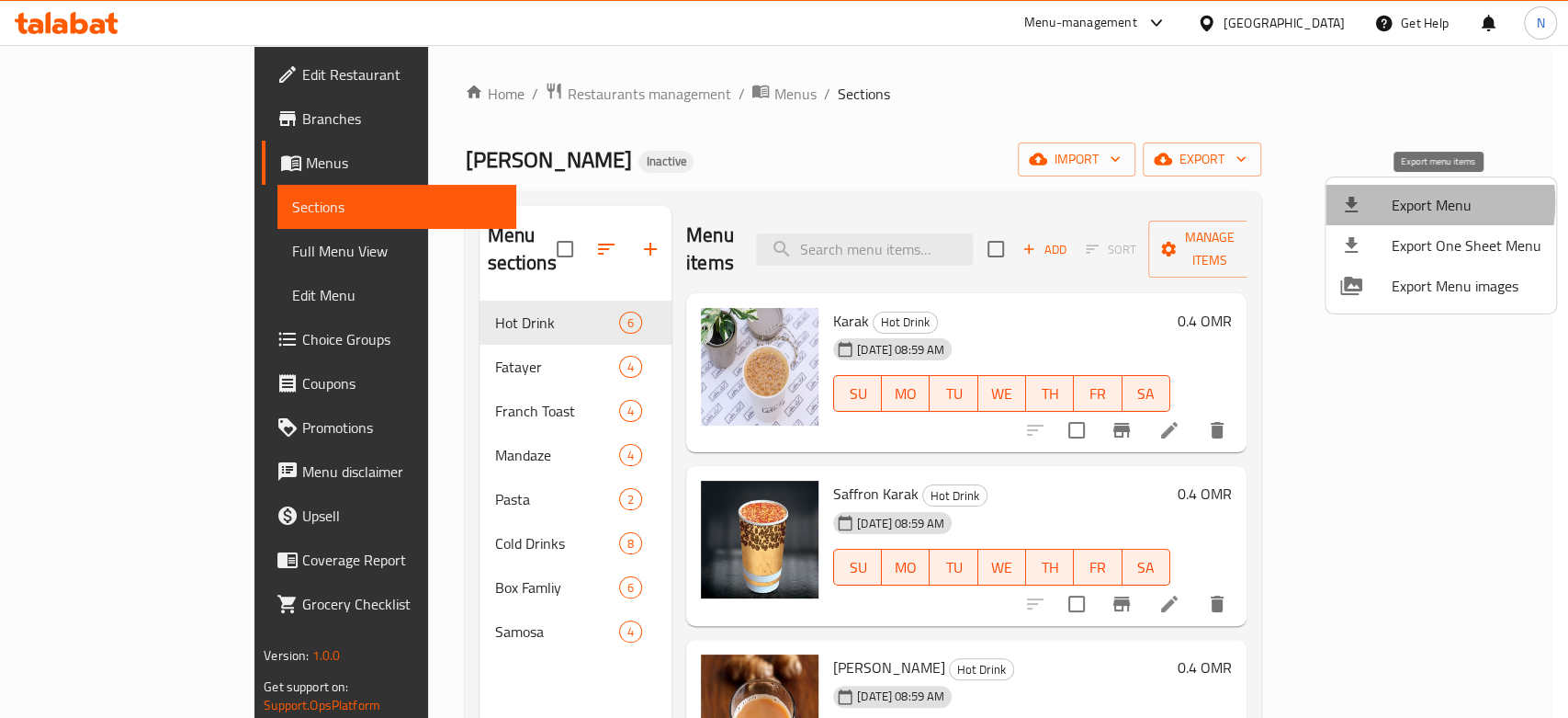
click at [1393, 202] on span "Export Menu" at bounding box center [1466, 205] width 150 height 22
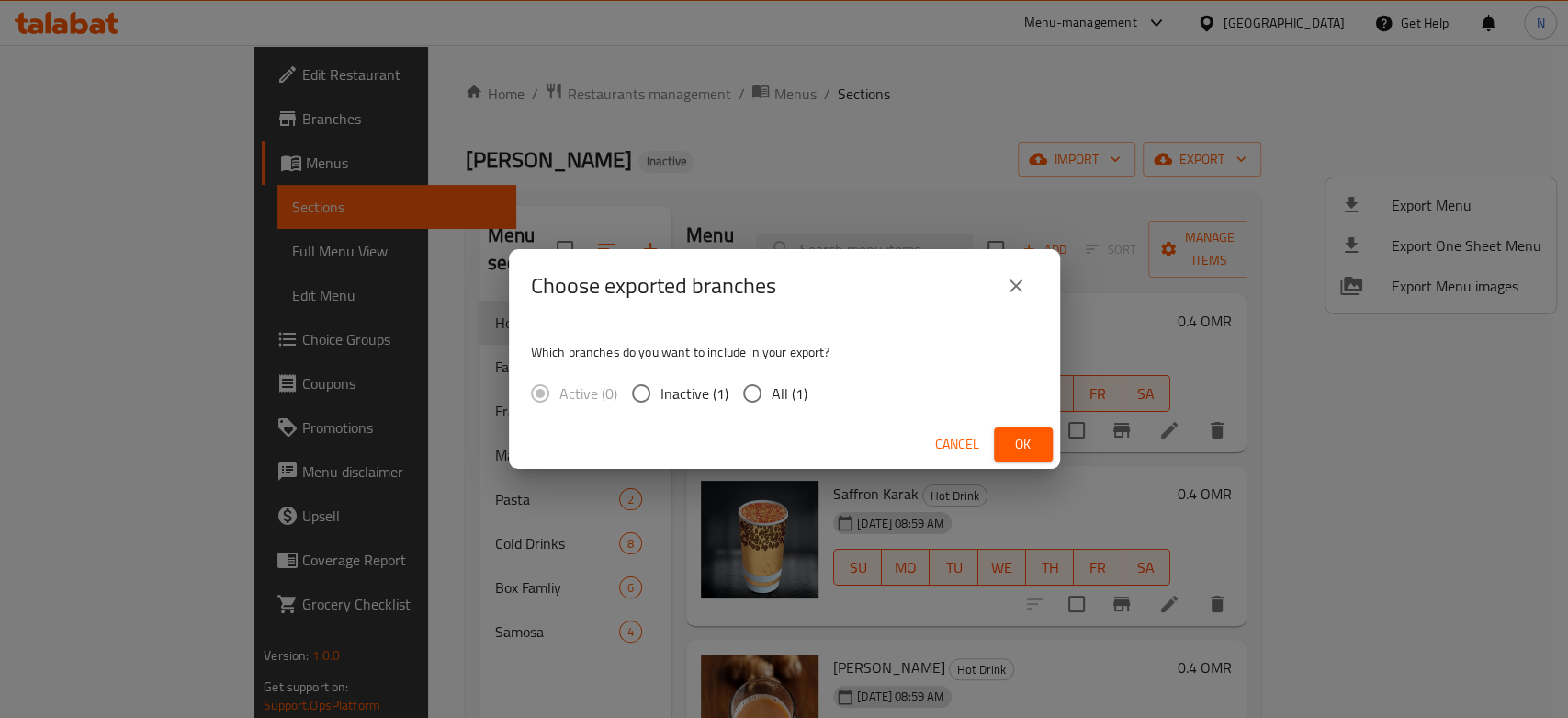
click at [784, 385] on span "All (1)" at bounding box center [789, 394] width 36 height 22
click at [771, 385] on input "All (1)" at bounding box center [752, 393] width 39 height 39
radio input "true"
click at [1005, 441] on button "Ok" at bounding box center [1023, 444] width 58 height 34
